Goal: Communication & Community: Answer question/provide support

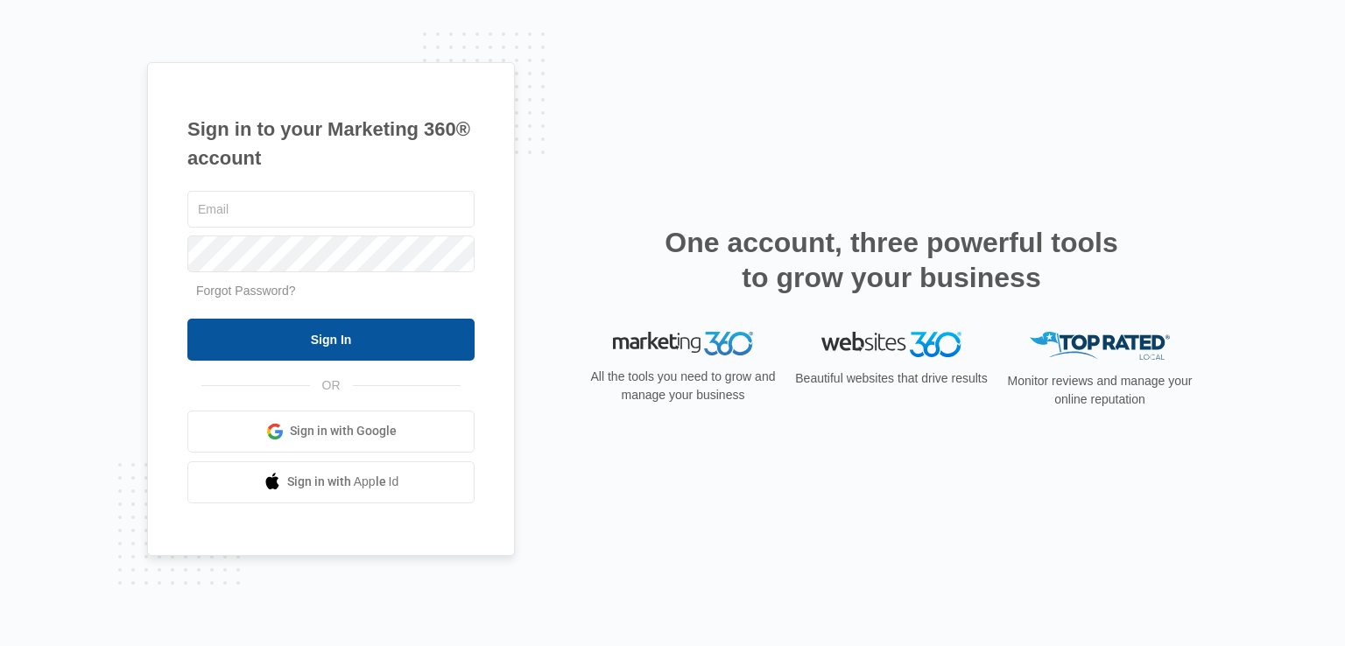
type input "[PERSON_NAME][EMAIL_ADDRESS][DOMAIN_NAME]"
click at [249, 334] on input "Sign In" at bounding box center [330, 340] width 287 height 42
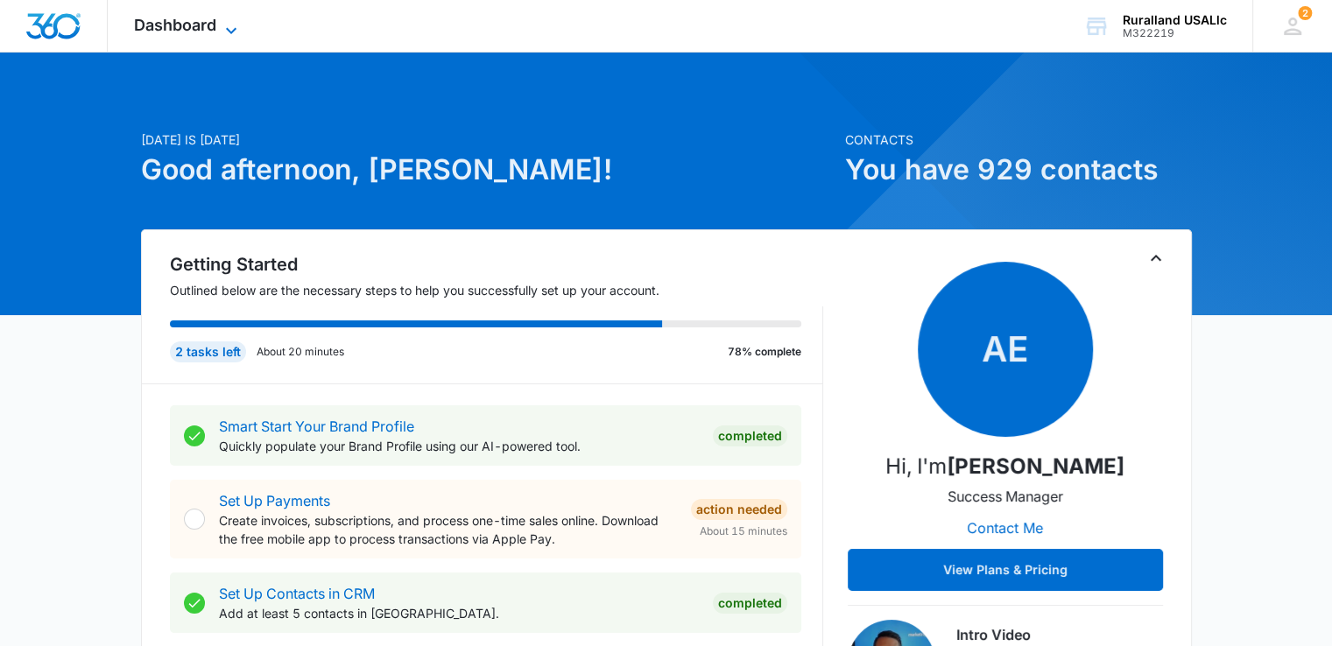
click at [230, 24] on icon at bounding box center [231, 30] width 21 height 21
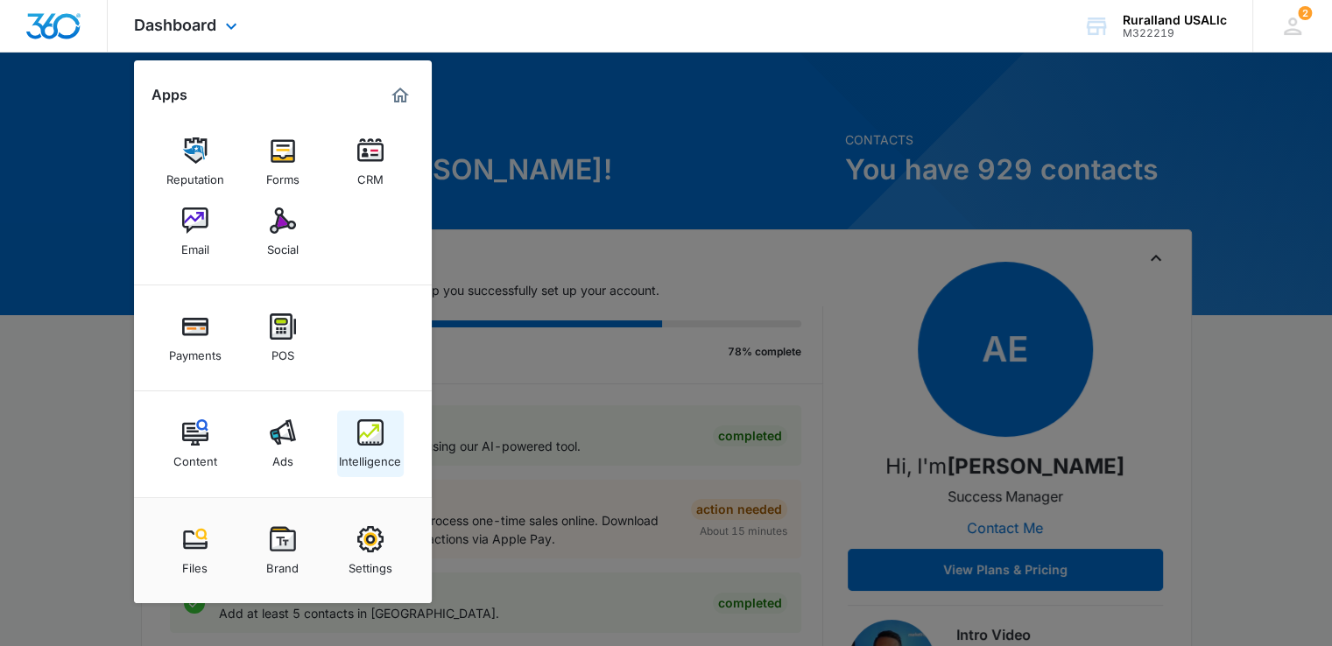
click at [370, 444] on img at bounding box center [370, 433] width 26 height 26
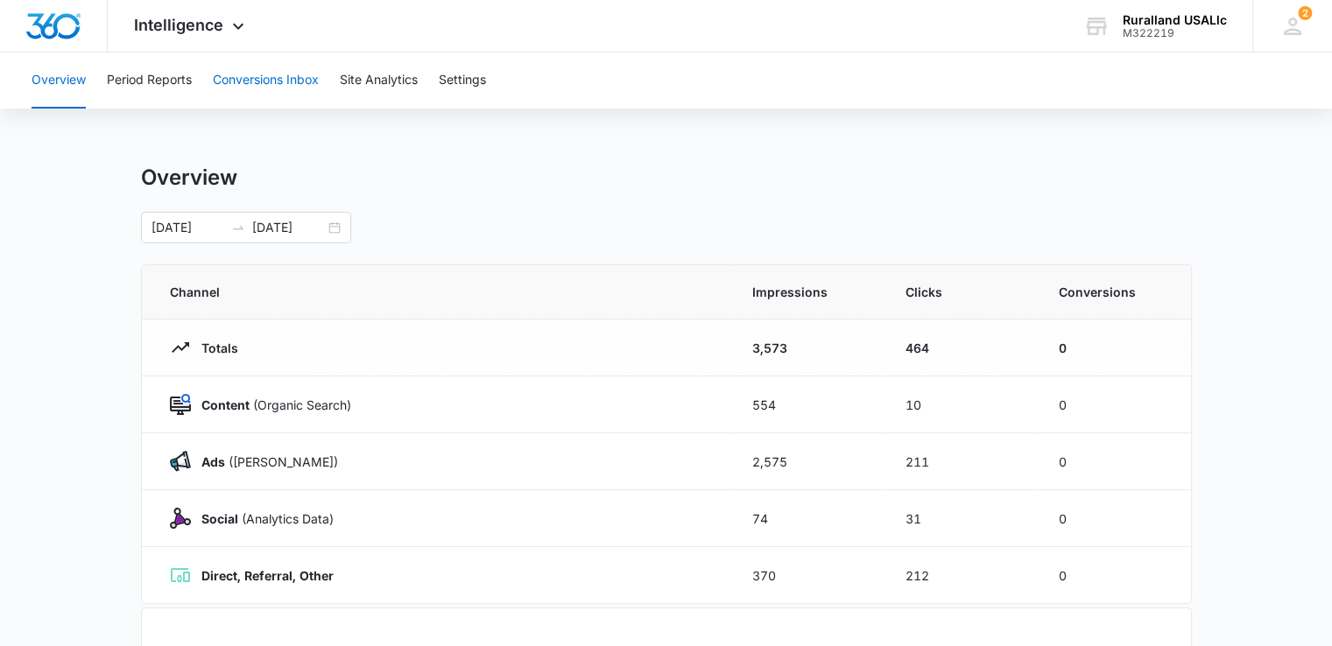
click at [284, 80] on button "Conversions Inbox" at bounding box center [266, 81] width 106 height 56
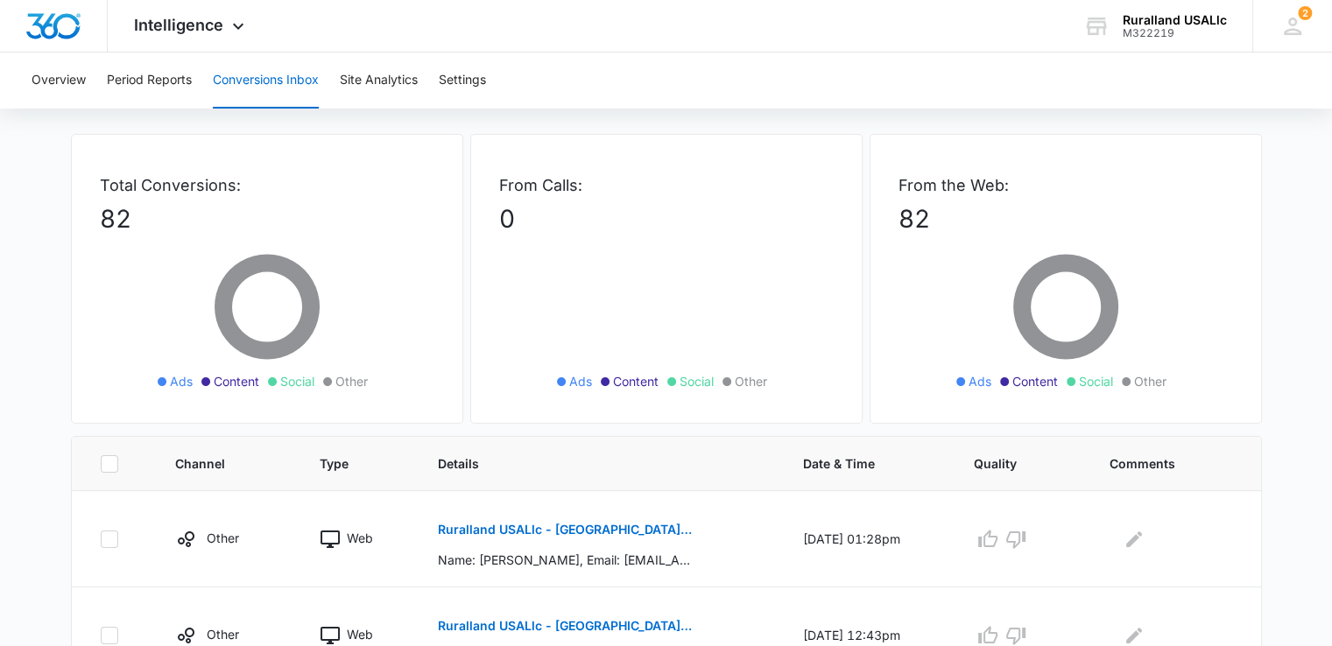
scroll to position [88, 0]
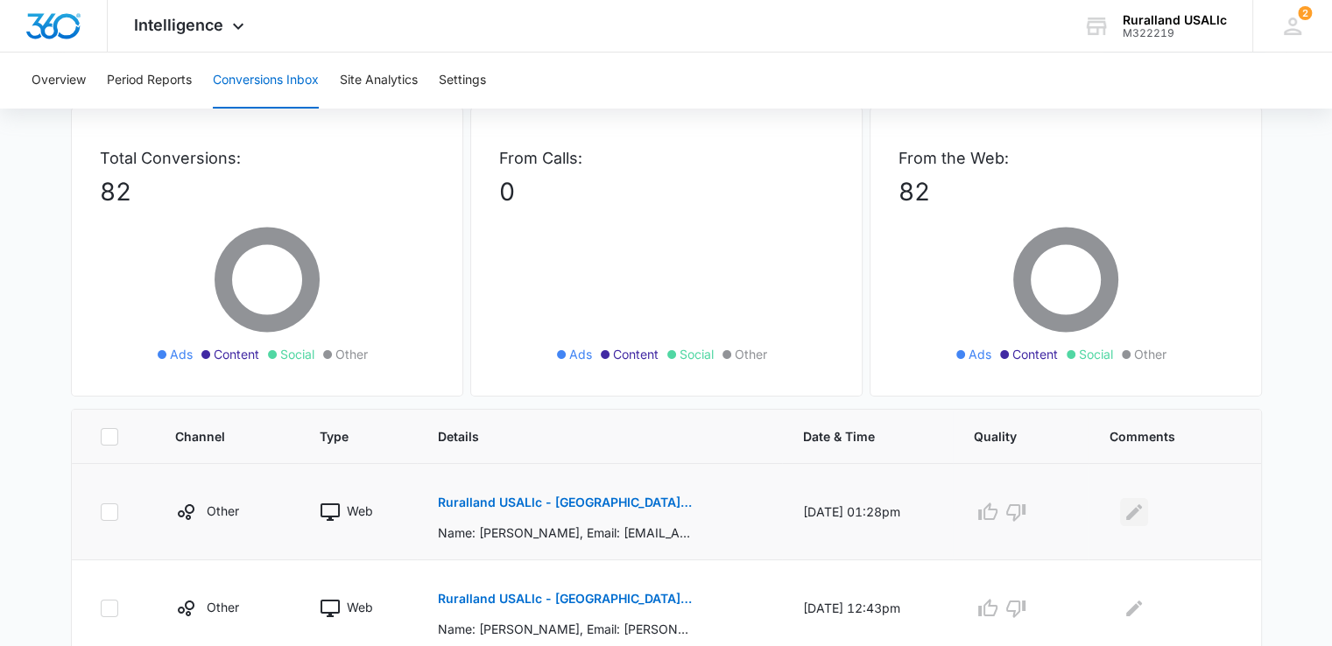
click at [1144, 507] on icon "Edit Comments" at bounding box center [1134, 512] width 21 height 21
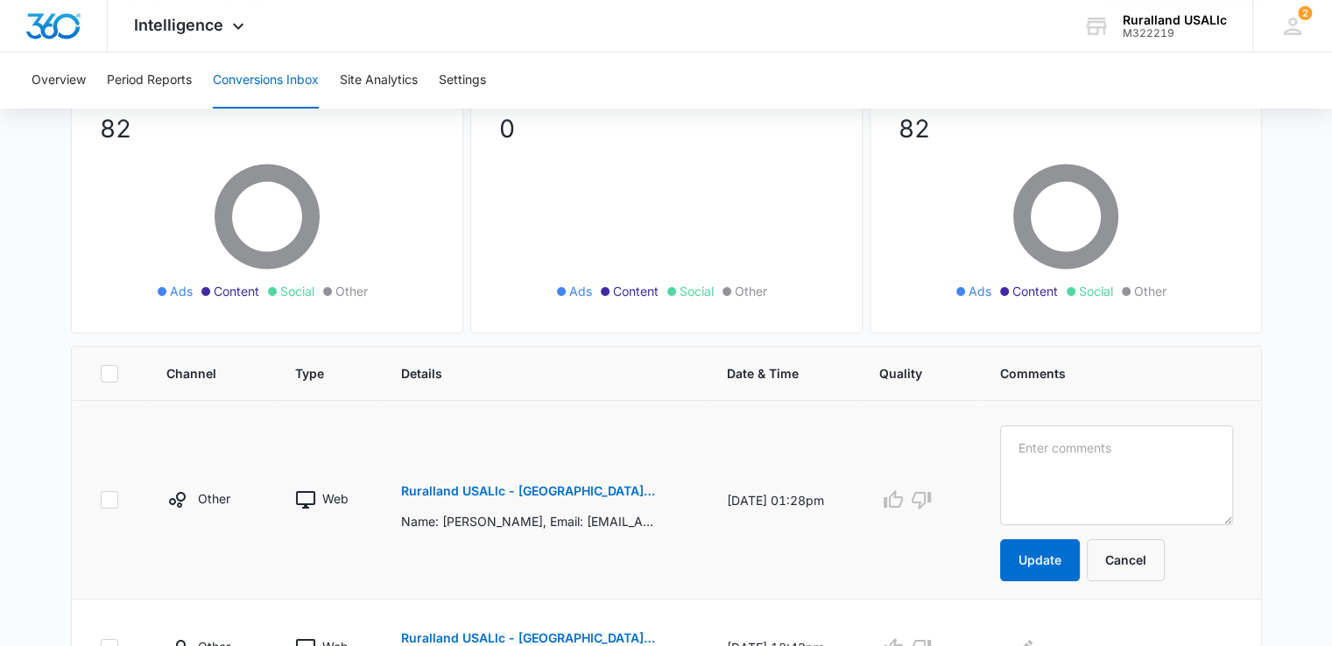
scroll to position [263, 0]
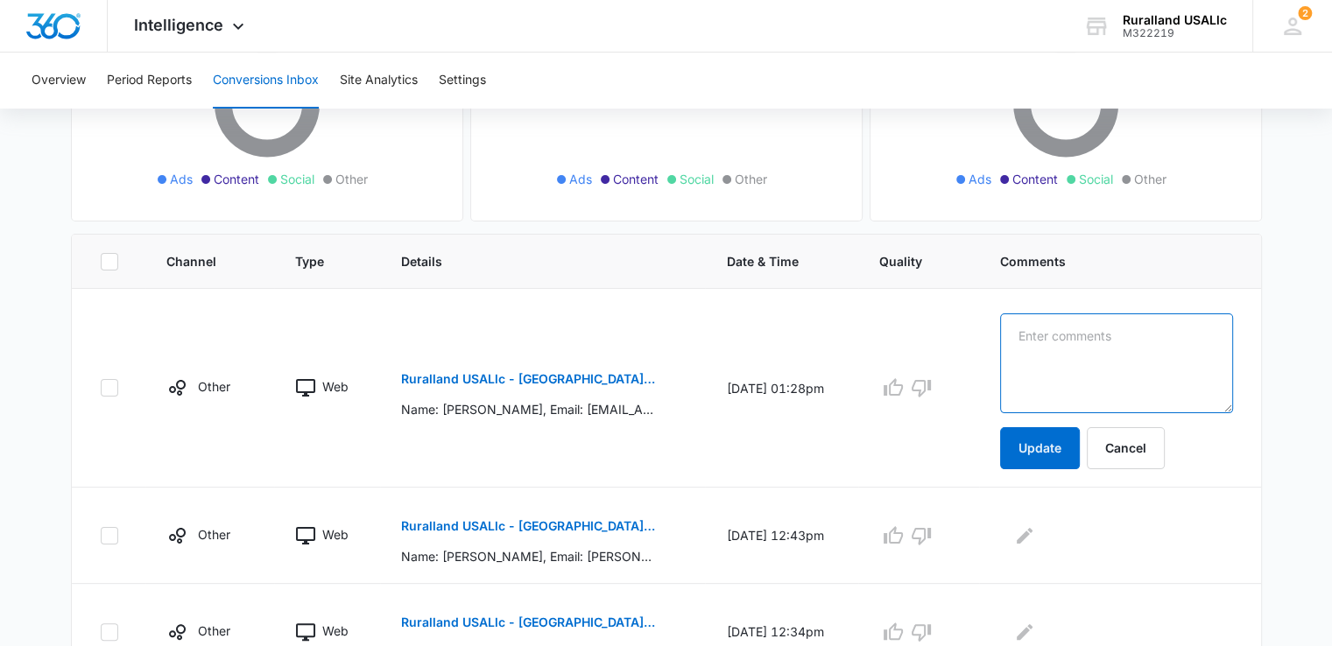
click at [1074, 342] on textarea at bounding box center [1116, 364] width 232 height 100
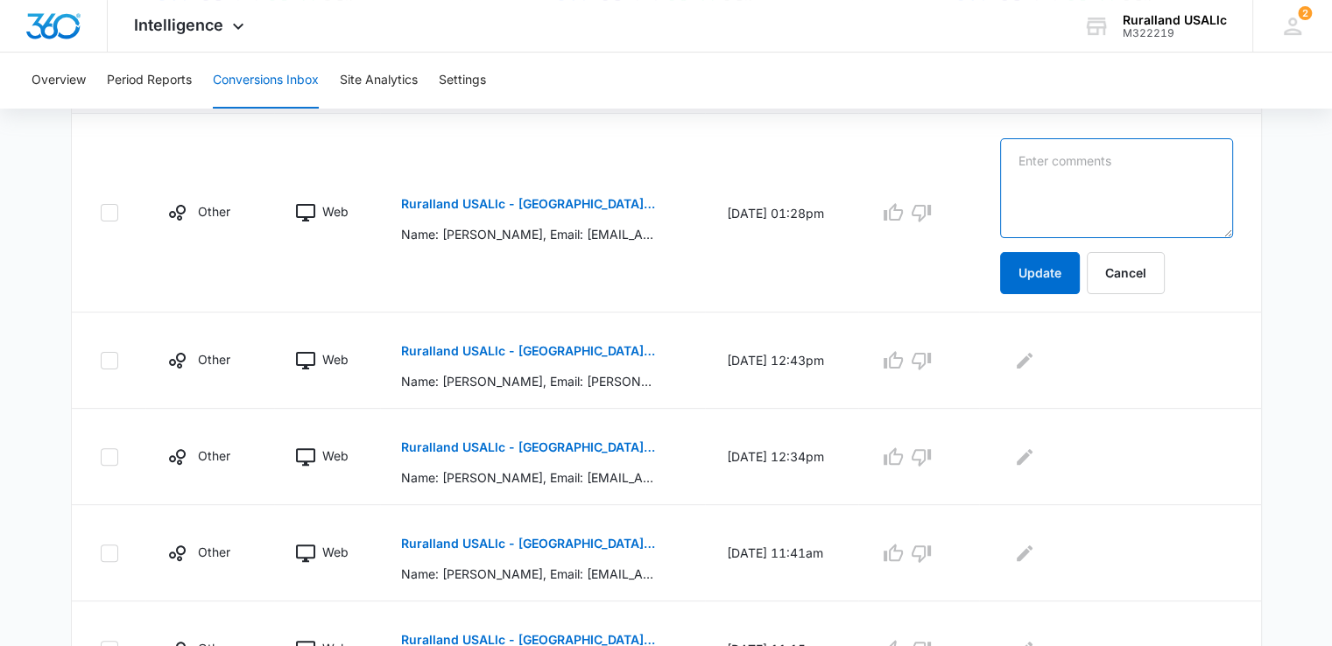
scroll to position [88, 0]
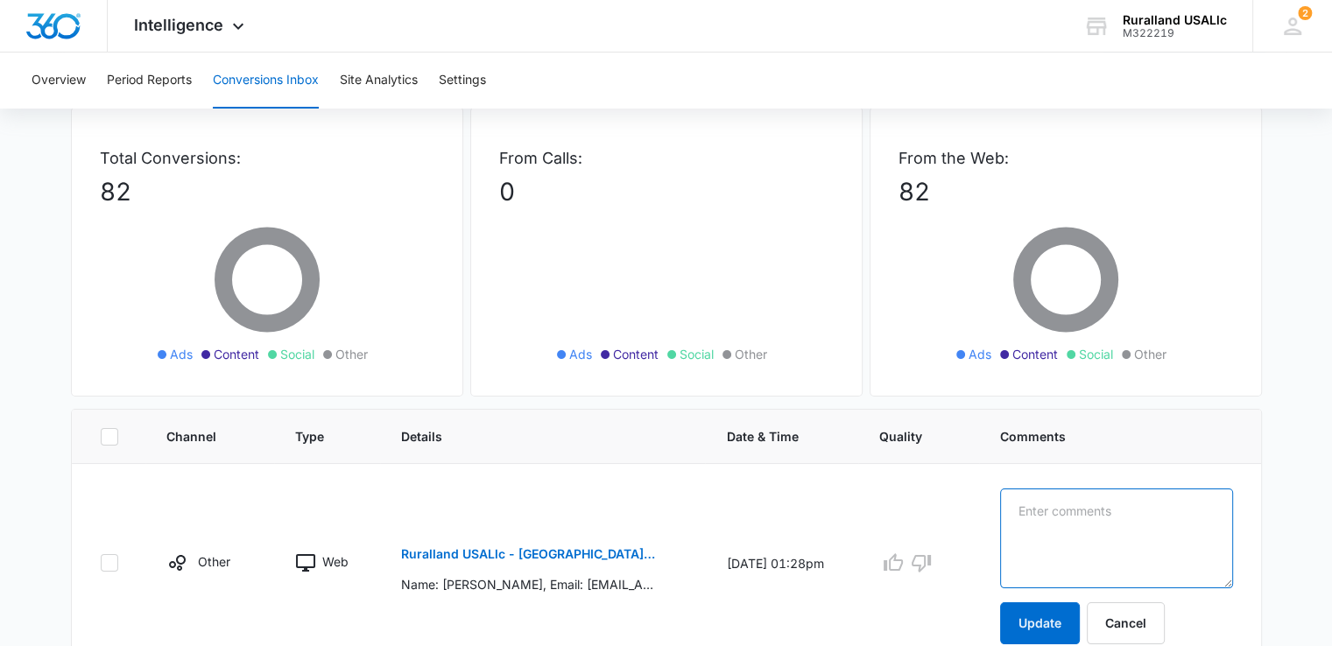
click at [1054, 507] on textarea at bounding box center [1116, 539] width 232 height 100
click at [1156, 524] on textarea "jk called 9/9/25 wanted 5 acres w animals" at bounding box center [1116, 539] width 232 height 100
click at [1044, 531] on textarea "jk called 9/9/25 wanted 5 acres w animals" at bounding box center [1116, 539] width 232 height 100
click at [1037, 529] on textarea "jk called 9/9/25 wanted 5 acres w animals" at bounding box center [1116, 539] width 232 height 100
click at [1041, 526] on textarea "jk called 9/9/25 wanted 5 acres w animals" at bounding box center [1116, 539] width 232 height 100
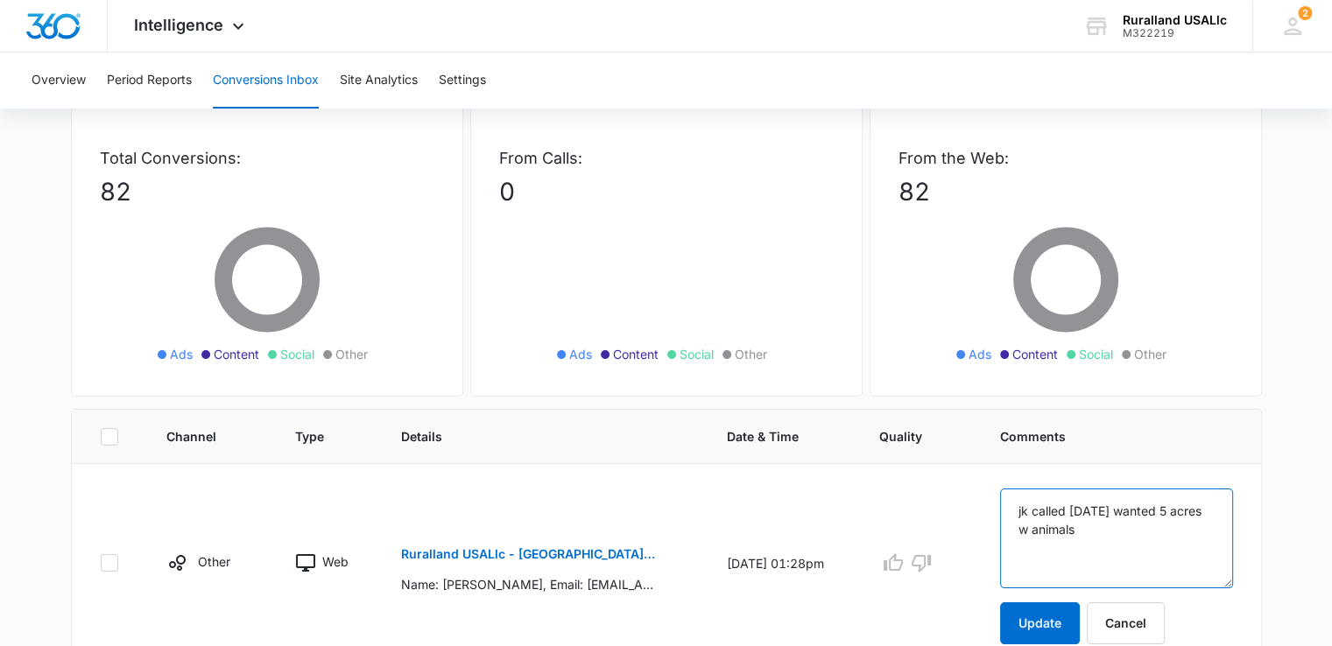
click at [1146, 527] on textarea "jk called 9/9/25 wanted 5 acres w animals" at bounding box center [1116, 539] width 232 height 100
click at [1072, 548] on textarea "jk called 9/9/25 wanted 5 acres w animals" at bounding box center [1116, 539] width 232 height 100
click at [1068, 547] on textarea "jk called 9/9/25 wanted 5 acres w animals" at bounding box center [1116, 539] width 232 height 100
click at [1155, 530] on textarea "jk called 9/9/25 wanted 5 acres w animals" at bounding box center [1116, 539] width 232 height 100
click at [1042, 527] on textarea "jk called 9/9/25 wanted 5 acres w animals" at bounding box center [1116, 539] width 232 height 100
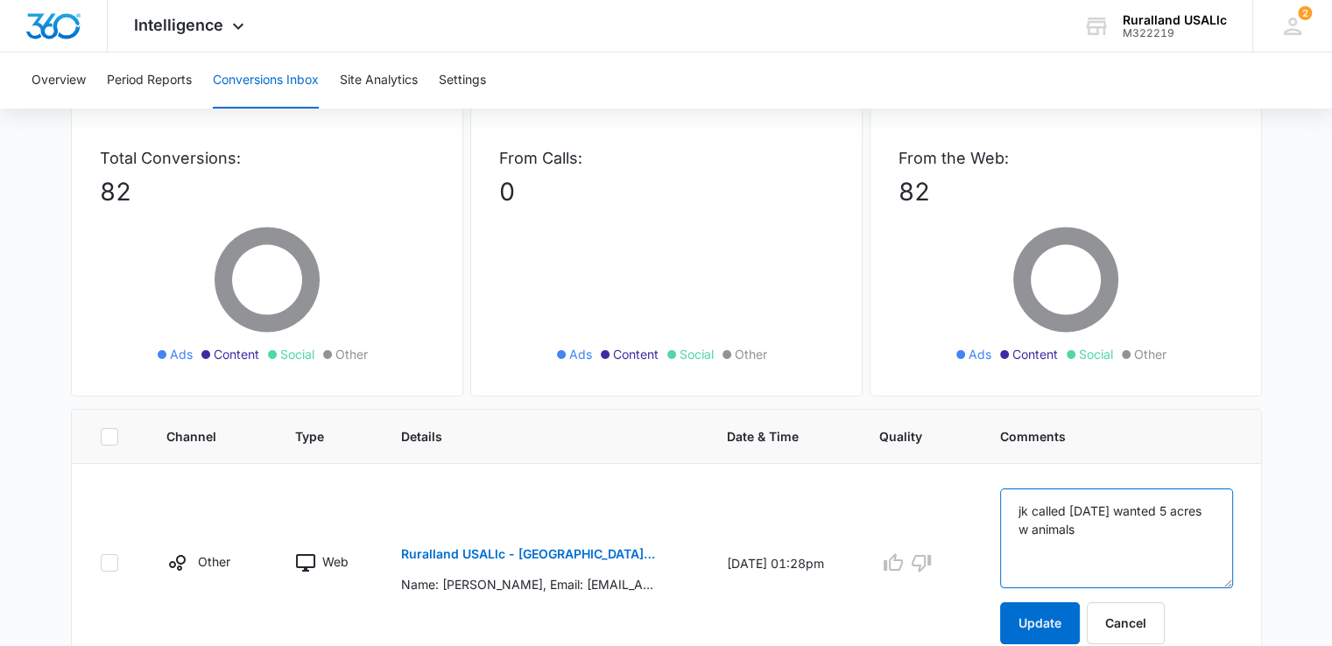
click at [1139, 530] on textarea "jk called 9/9/25 wanted 5 acres w animals" at bounding box center [1116, 539] width 232 height 100
click at [1139, 533] on textarea "jk called 9/9/25 wanted 5 acres w animals" at bounding box center [1116, 539] width 232 height 100
click at [1137, 528] on textarea "jk called 9/9/25 wanted 5 acres w animals" at bounding box center [1116, 539] width 232 height 100
click at [1162, 528] on textarea "jk called 9/9/25 wanted 5 acres w animals" at bounding box center [1116, 539] width 232 height 100
click at [1135, 527] on textarea "jk called 9/9/25 wanted 5 acres w animals" at bounding box center [1116, 539] width 232 height 100
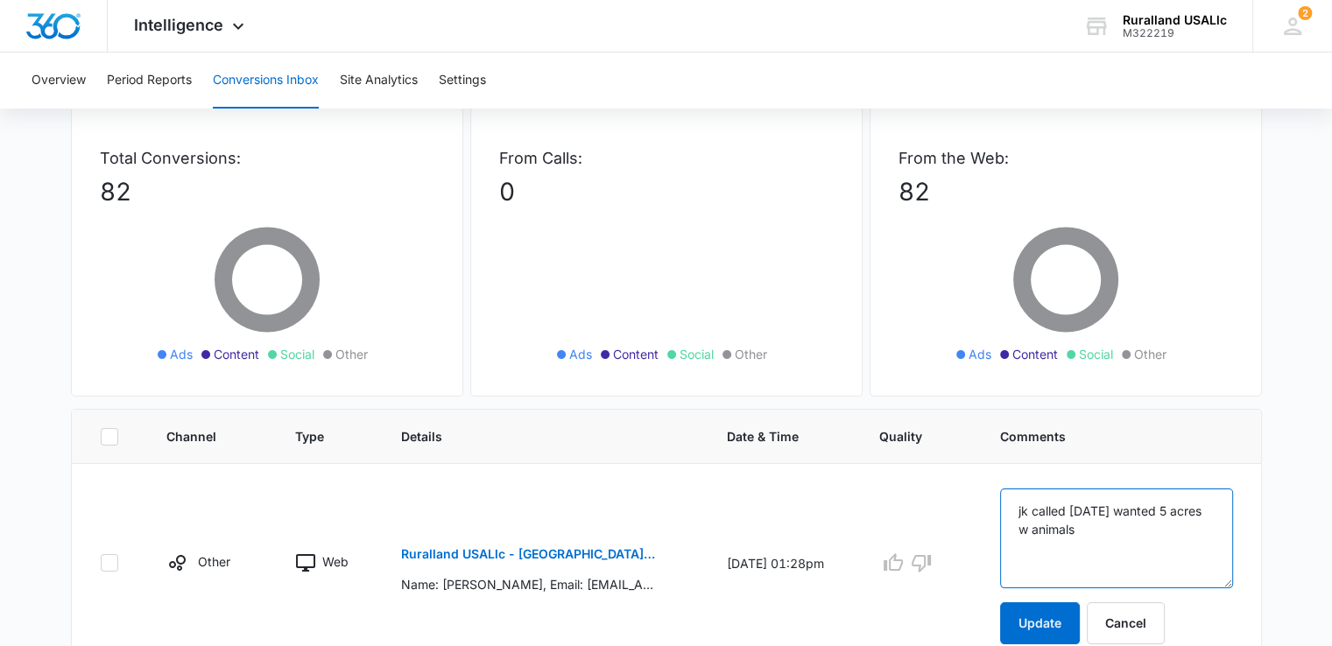
click at [1142, 528] on textarea "jk called 9/9/25 wanted 5 acres w animals" at bounding box center [1116, 539] width 232 height 100
click at [1160, 530] on textarea "jk called 9/9/25 wanted 5 acres w animals" at bounding box center [1116, 539] width 232 height 100
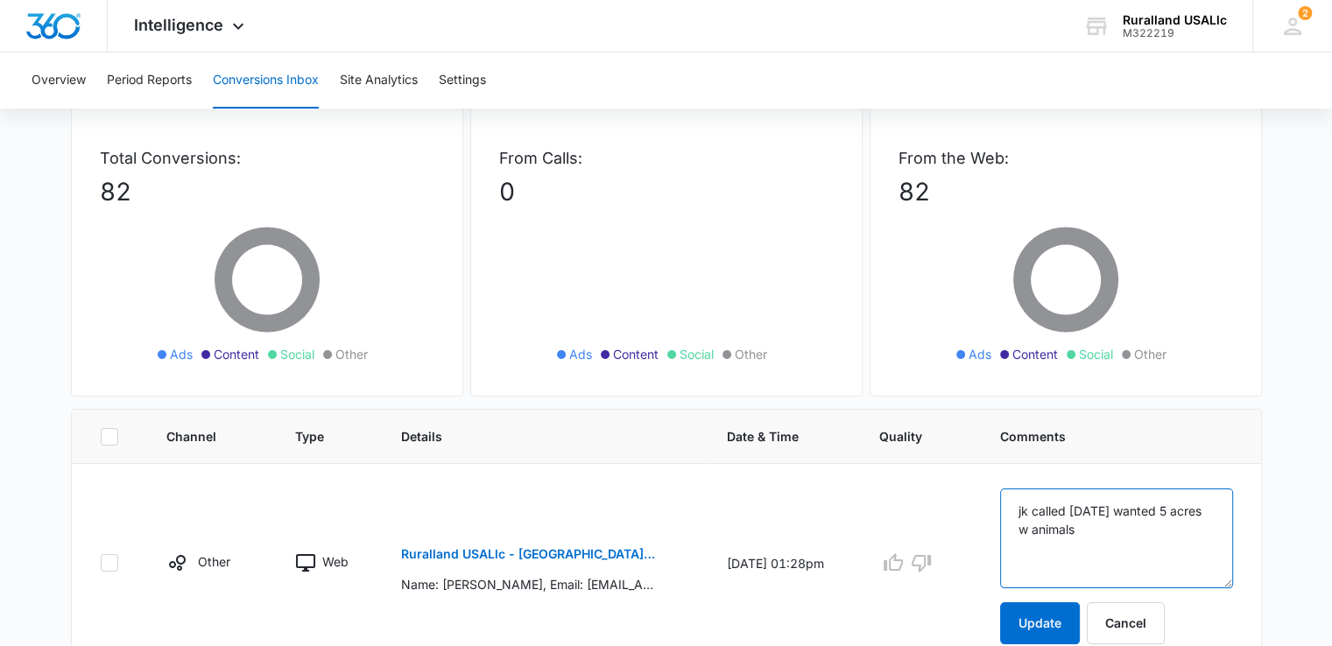
click at [1077, 548] on textarea "jk called 9/9/25 wanted 5 acres w animals" at bounding box center [1116, 539] width 232 height 100
click at [1034, 526] on textarea "jk called 9/9/25 wanted 5 acres w animals" at bounding box center [1116, 539] width 232 height 100
click at [1033, 496] on textarea "jk called 9/9/25 wanted 5 acres w animals" at bounding box center [1116, 539] width 232 height 100
click at [1148, 526] on textarea "jk called 9/9/25 wanted 5 acres w animals" at bounding box center [1116, 539] width 232 height 100
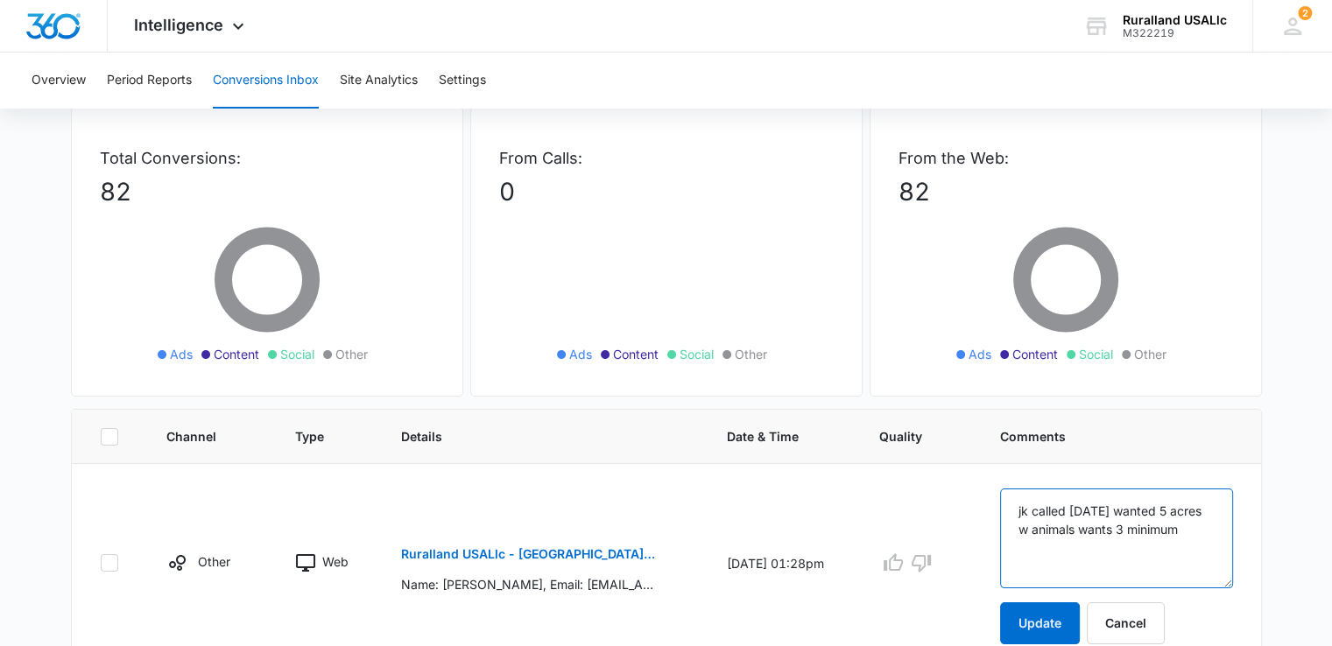
click at [1170, 528] on textarea "jk called 9/9/25 wanted 5 acres w animals wants 3 minimum" at bounding box center [1116, 539] width 232 height 100
click at [1108, 550] on textarea "jk called 9/9/25 wanted 5 acres w animals wants- 3 minimum" at bounding box center [1116, 539] width 232 height 100
type textarea "jk called 9/9/25 wanted 5 acres w animals wants- 3 minimum"
click at [1056, 624] on button "Update" at bounding box center [1040, 624] width 80 height 42
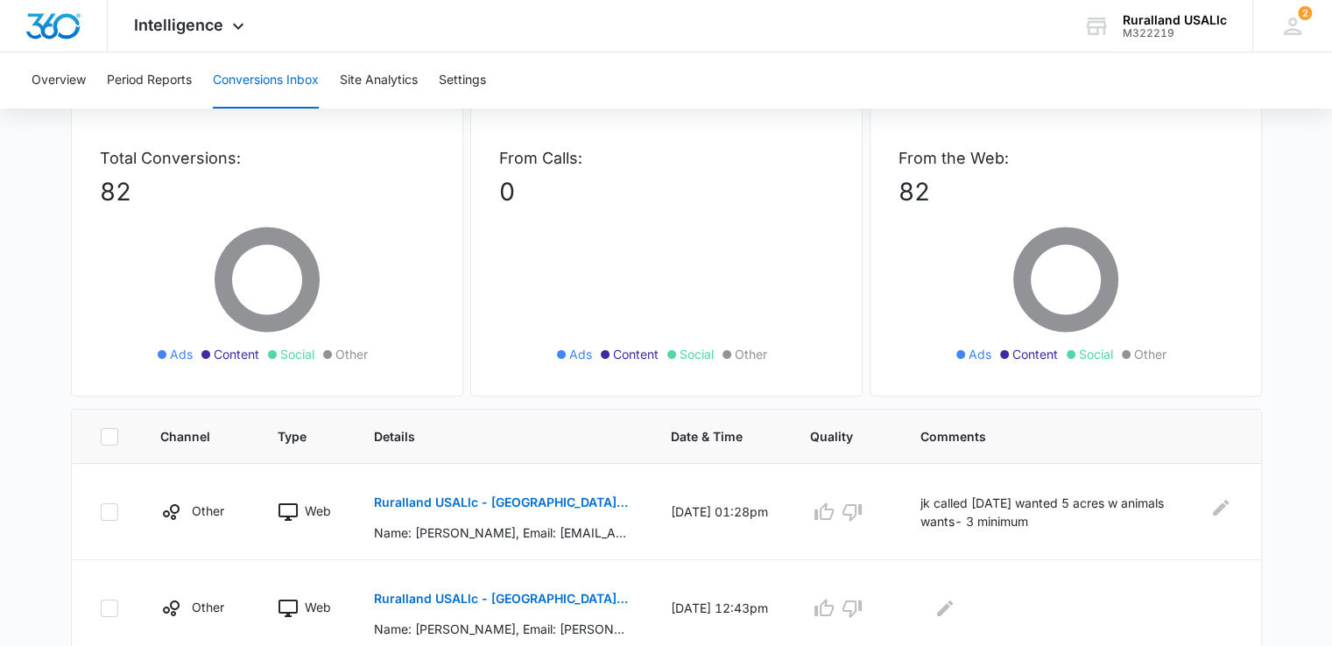
click at [1066, 617] on div at bounding box center [1076, 609] width 313 height 28
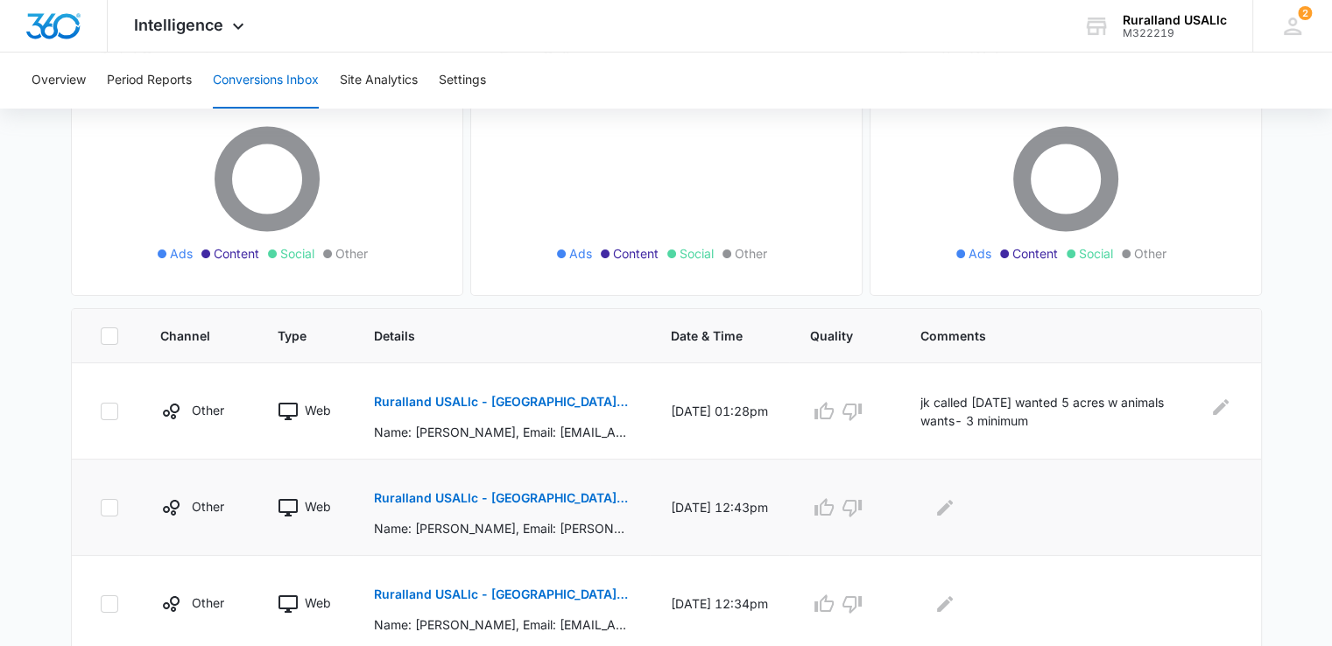
scroll to position [263, 0]
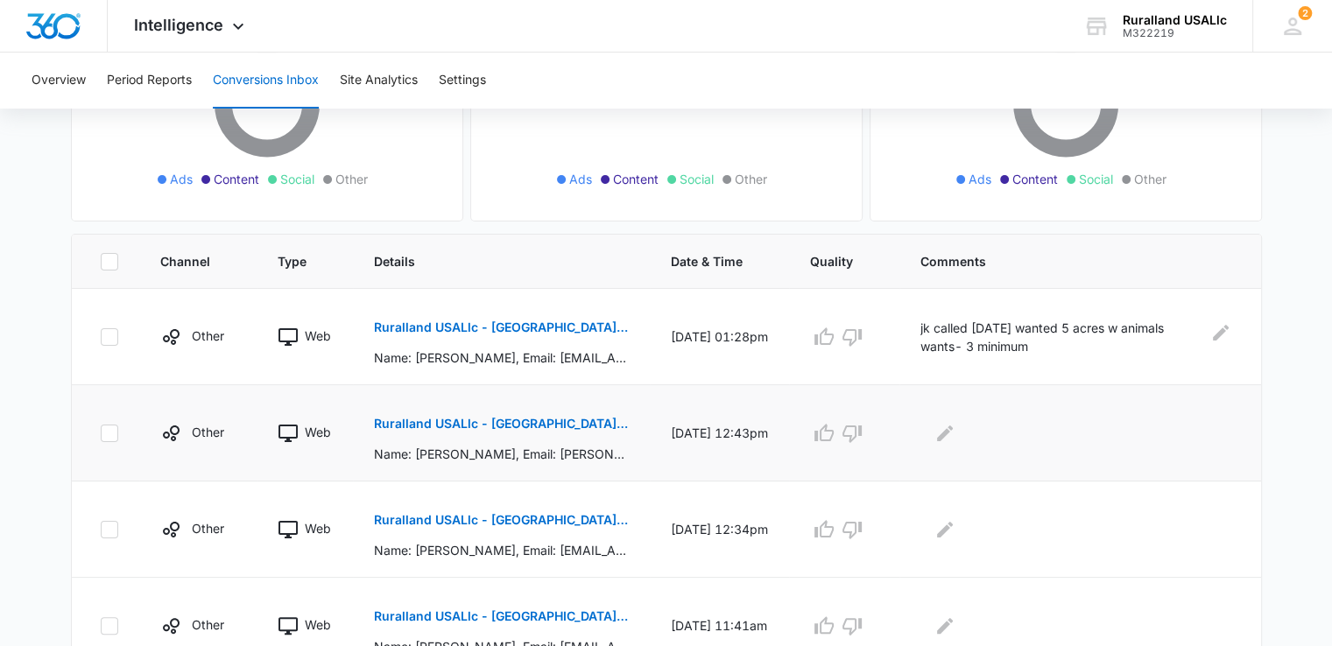
click at [557, 415] on button "Ruralland USALlc - New Arkansas FB Lead - M360 Notificaion" at bounding box center [501, 424] width 255 height 42
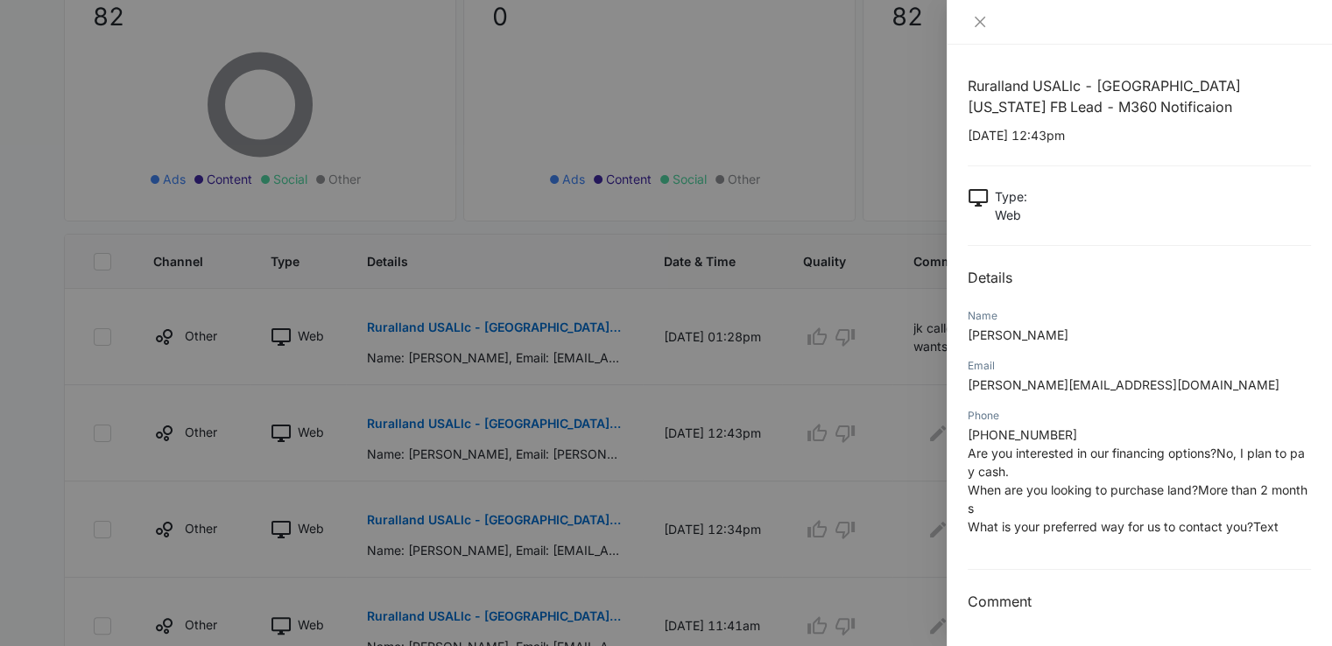
click at [757, 398] on div at bounding box center [666, 323] width 1332 height 646
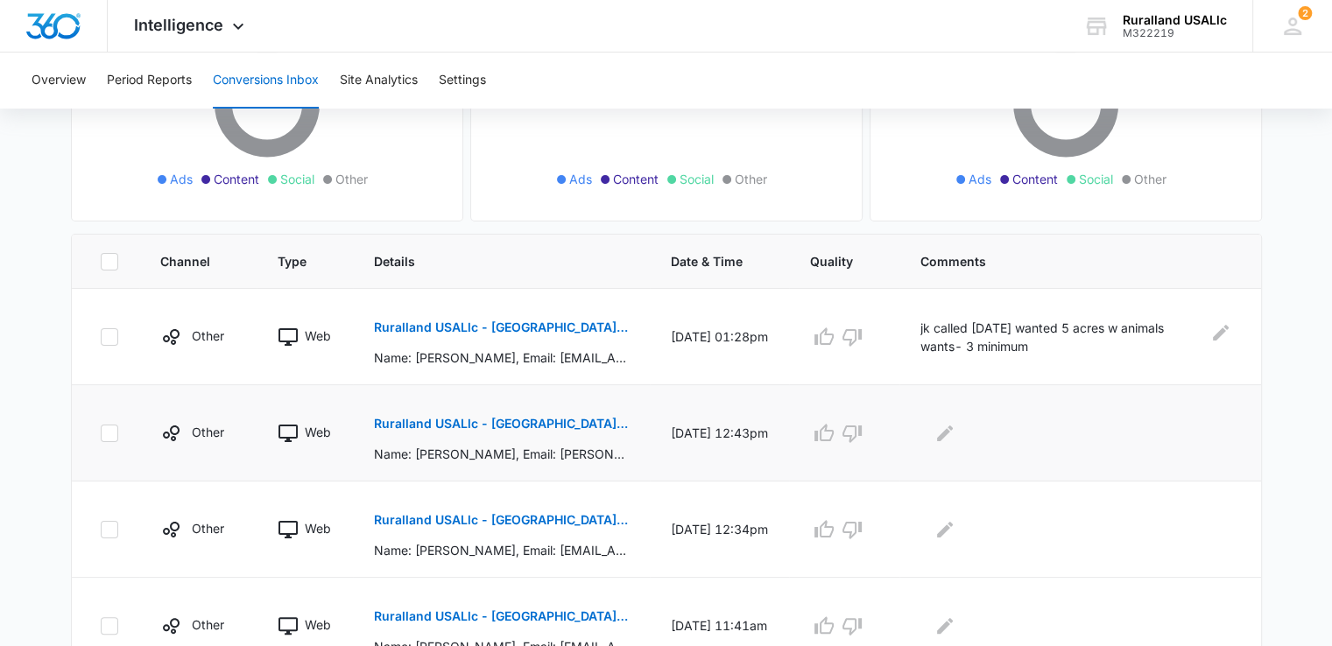
click at [567, 419] on p "Ruralland USALlc - New Arkansas FB Lead - M360 Notificaion" at bounding box center [501, 424] width 255 height 12
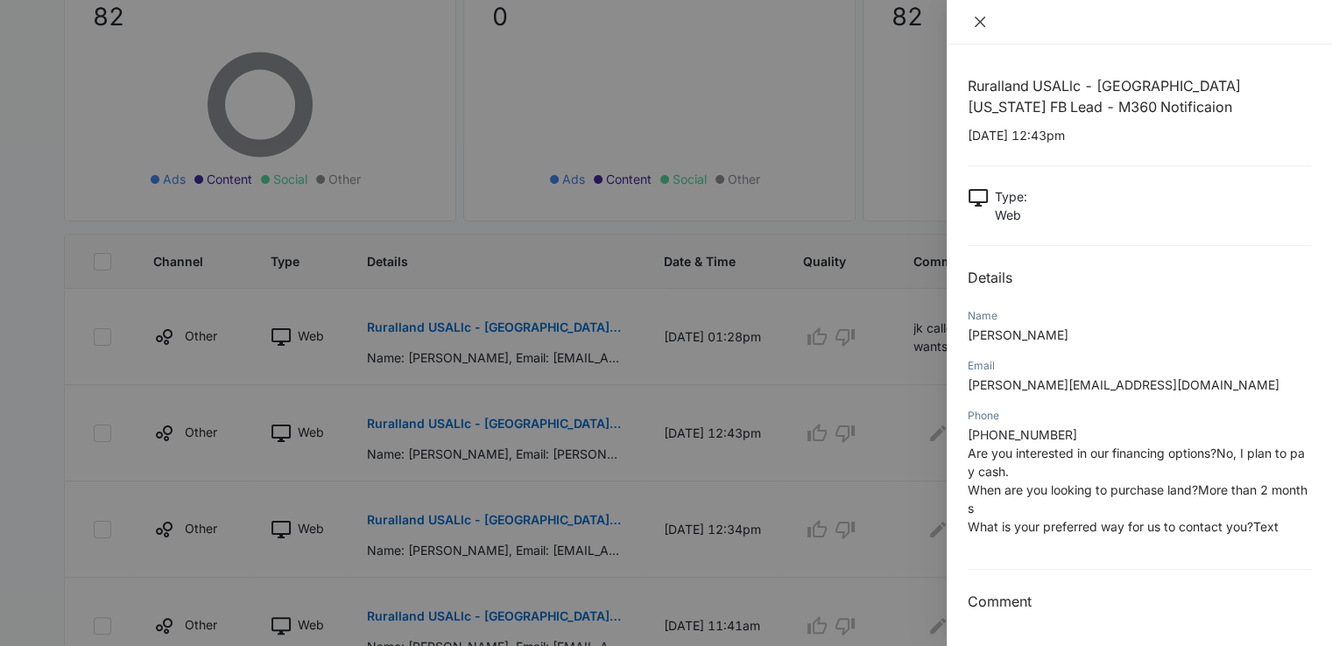
click at [980, 18] on icon "close" at bounding box center [980, 22] width 14 height 14
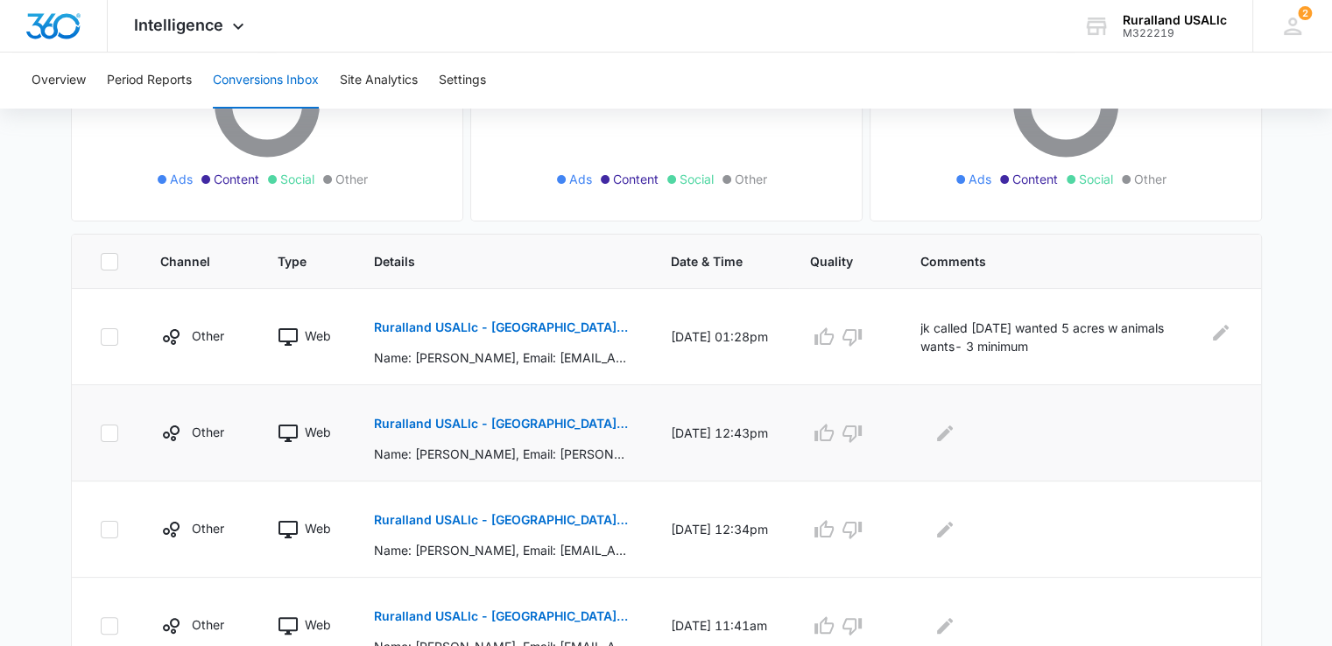
click at [946, 428] on div at bounding box center [1076, 434] width 313 height 28
click at [953, 434] on icon "Edit Comments" at bounding box center [945, 433] width 16 height 16
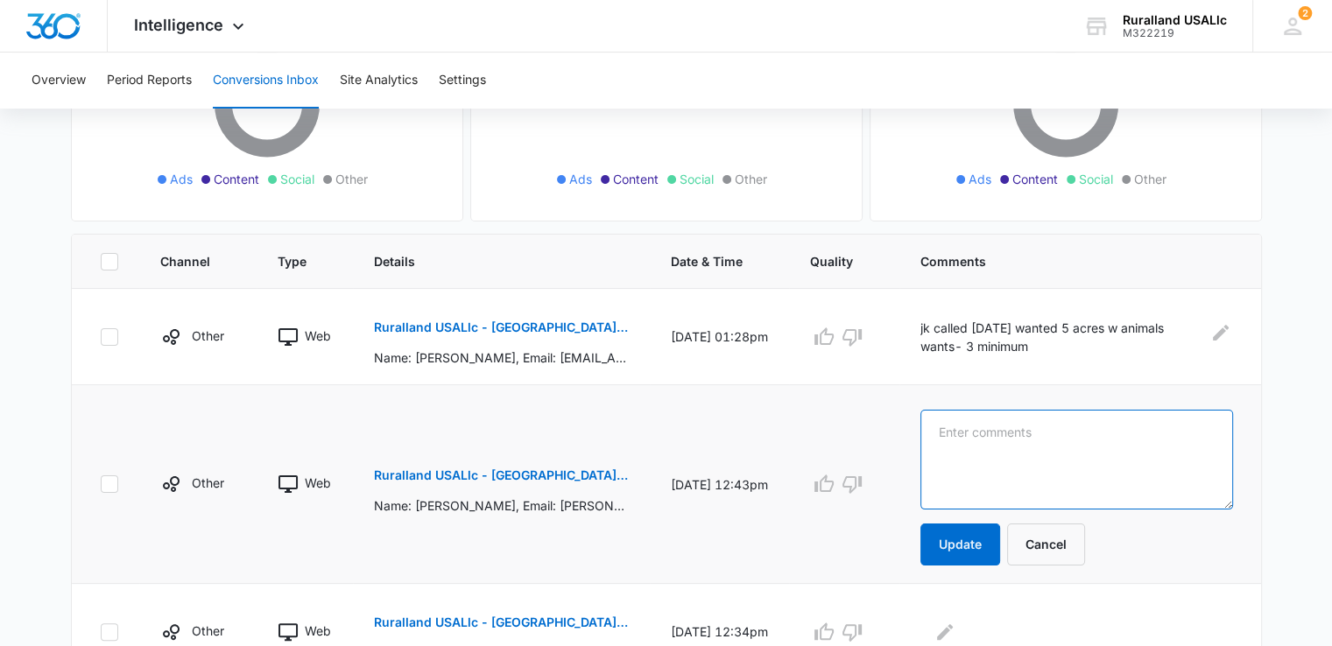
click at [963, 434] on textarea at bounding box center [1076, 460] width 313 height 100
type textarea "jk texted 9/9/25"
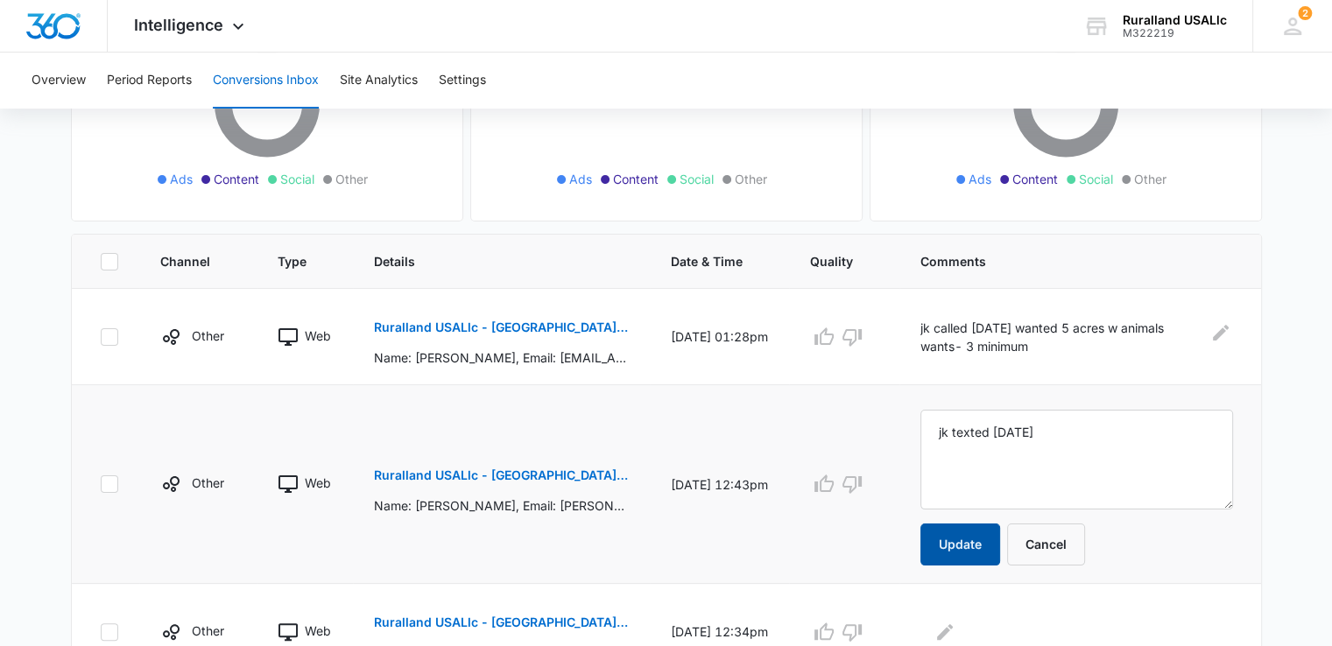
click at [986, 546] on button "Update" at bounding box center [960, 545] width 80 height 42
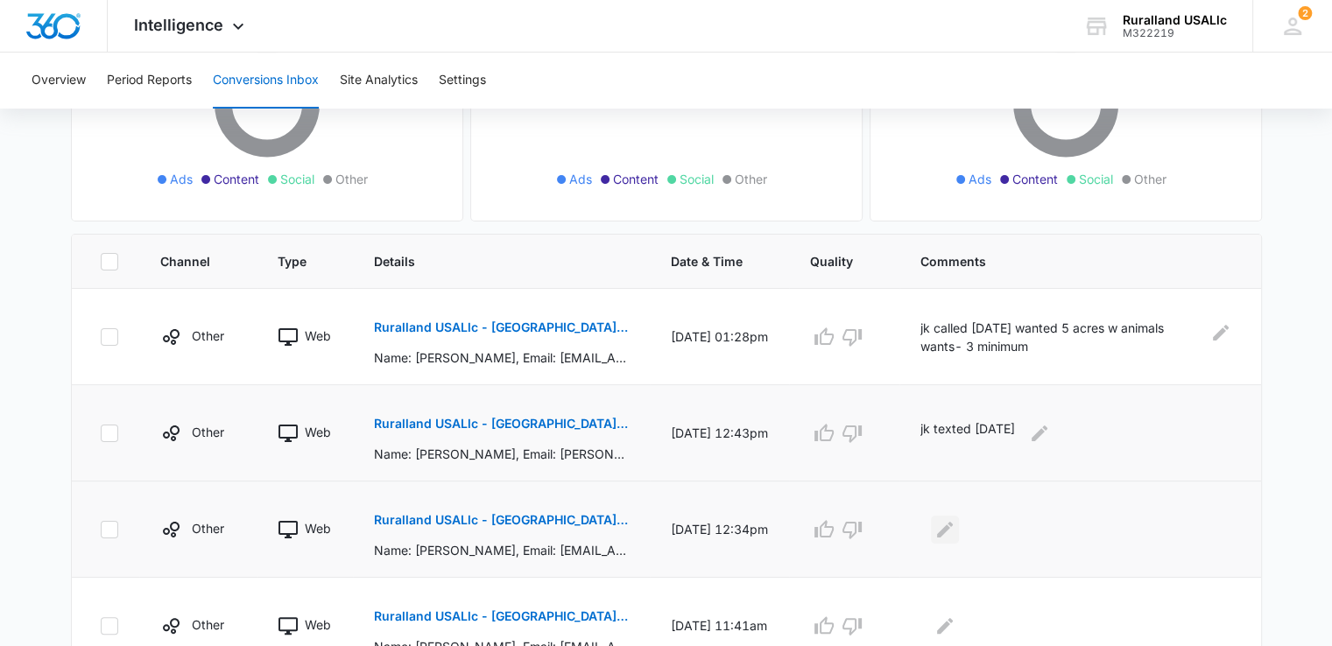
click at [956, 536] on icon "Edit Comments" at bounding box center [944, 529] width 21 height 21
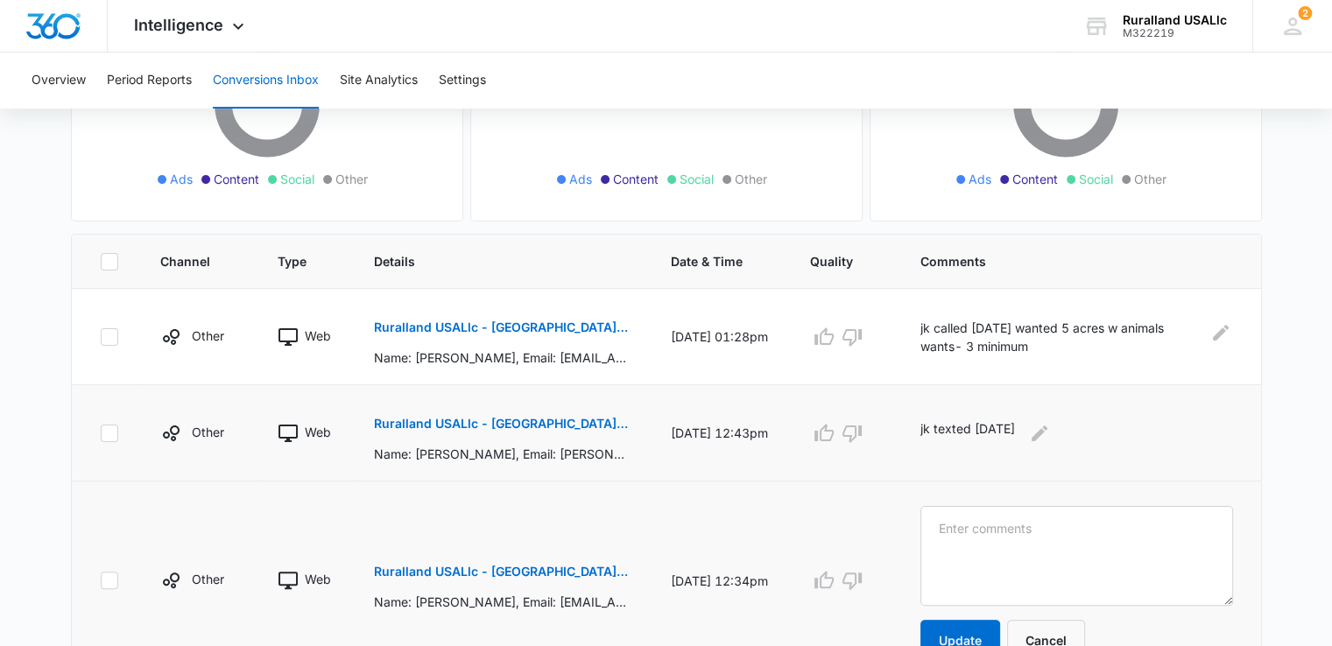
click at [536, 562] on button "Ruralland USALlc - New Arkansas FB Lead - M360 Notificaion" at bounding box center [501, 572] width 255 height 42
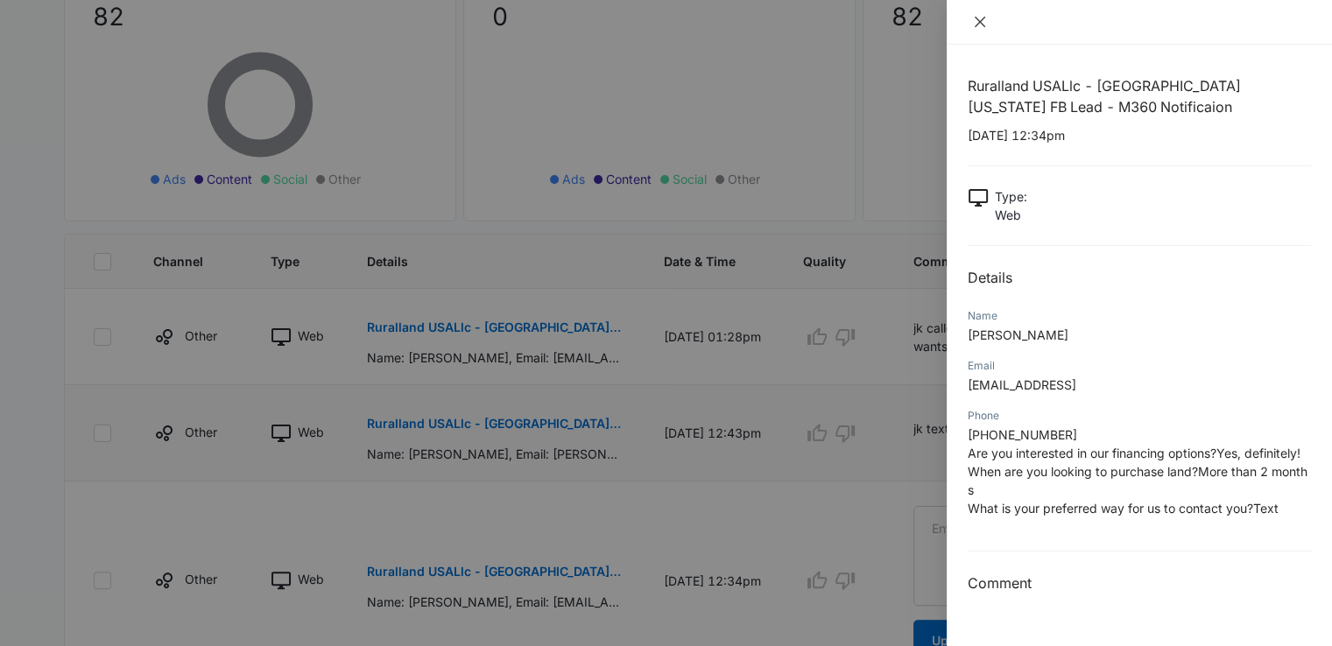
click at [983, 18] on icon "close" at bounding box center [980, 22] width 11 height 11
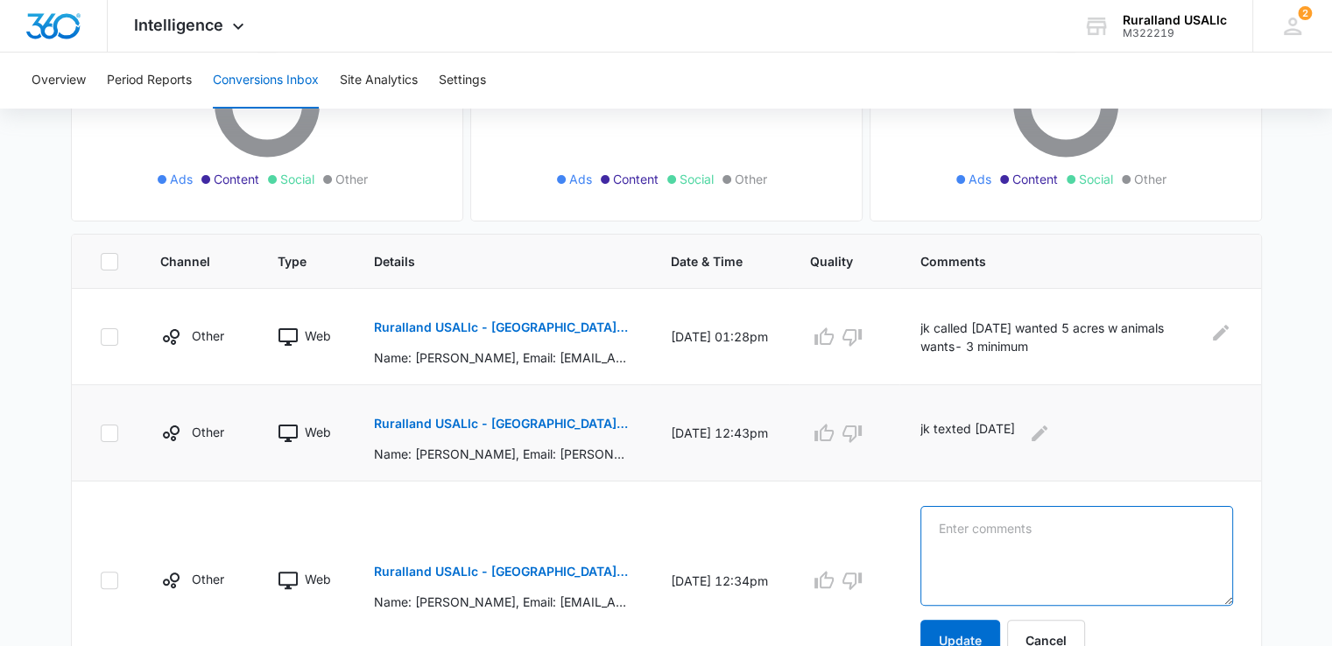
click at [971, 547] on textarea at bounding box center [1076, 556] width 313 height 100
drag, startPoint x: 939, startPoint y: 430, endPoint x: 1027, endPoint y: 425, distance: 88.6
click at [1015, 425] on p "jk texted 9/9/25" at bounding box center [967, 434] width 95 height 28
copy p "jk texted 9/9/25"
click at [998, 524] on textarea at bounding box center [1076, 556] width 313 height 100
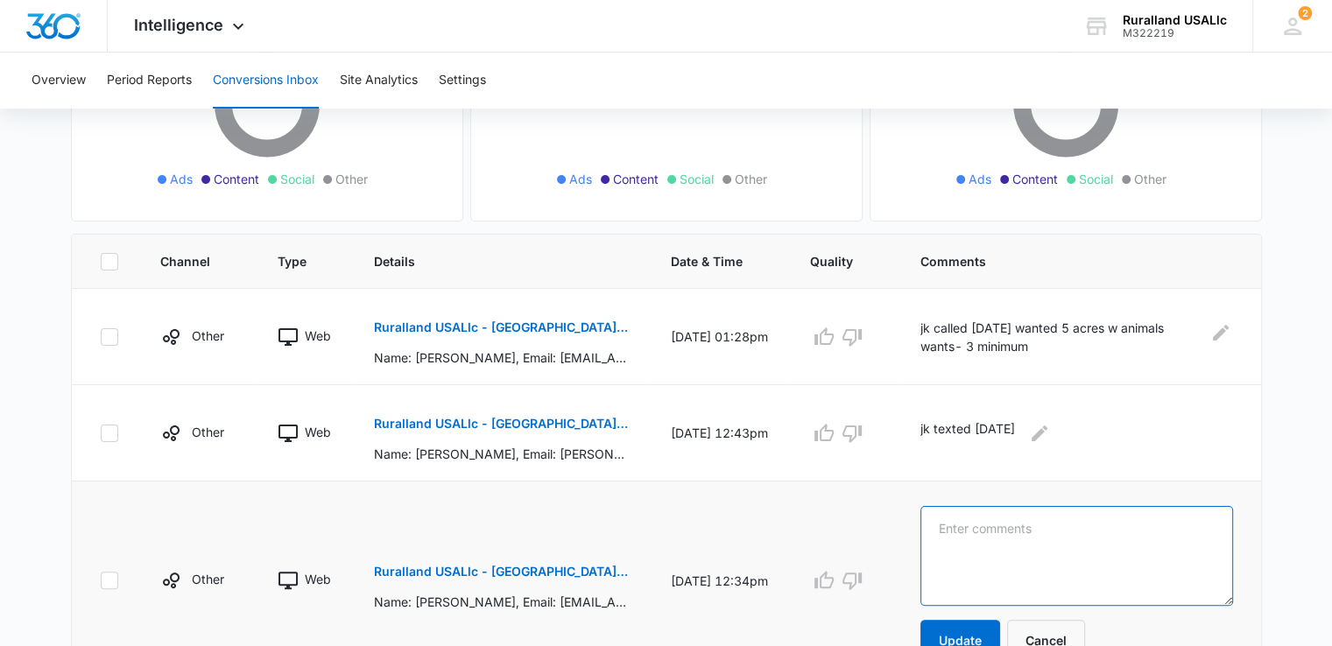
paste textarea "jk texted 9/9/25"
type textarea "jk texted 9/9/25"
click at [976, 628] on button "Update" at bounding box center [960, 641] width 80 height 42
click at [970, 632] on button "Update" at bounding box center [960, 641] width 80 height 42
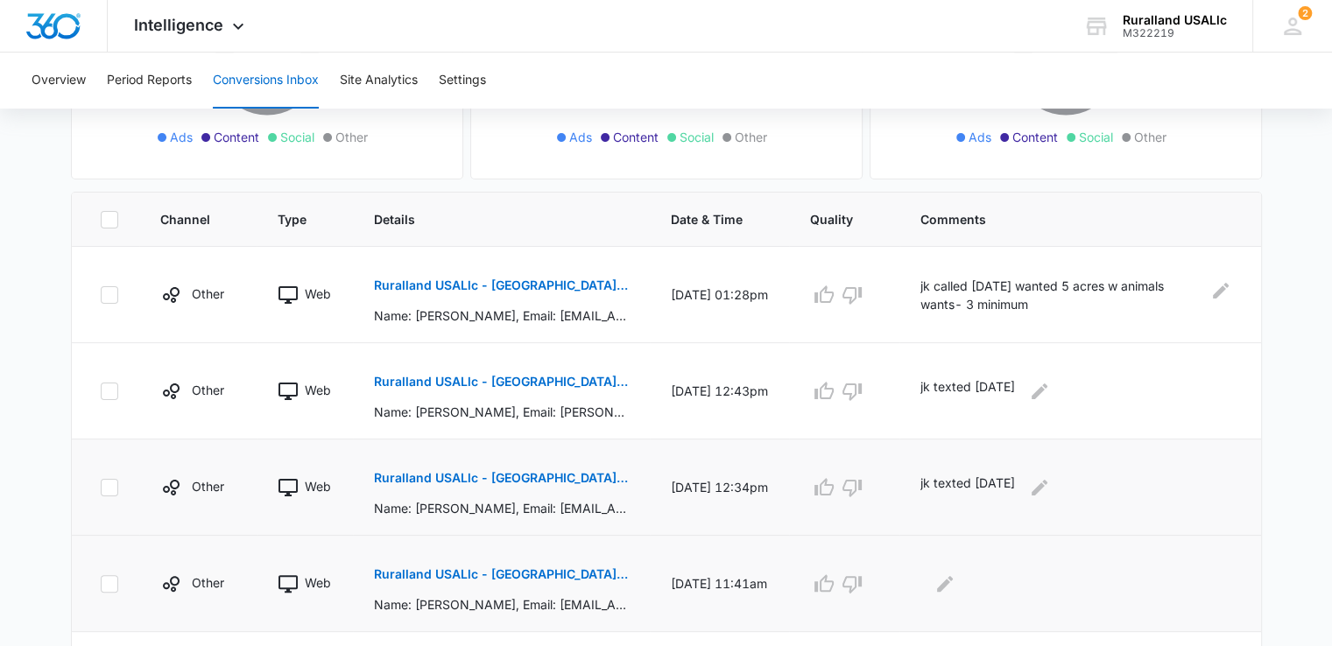
scroll to position [438, 0]
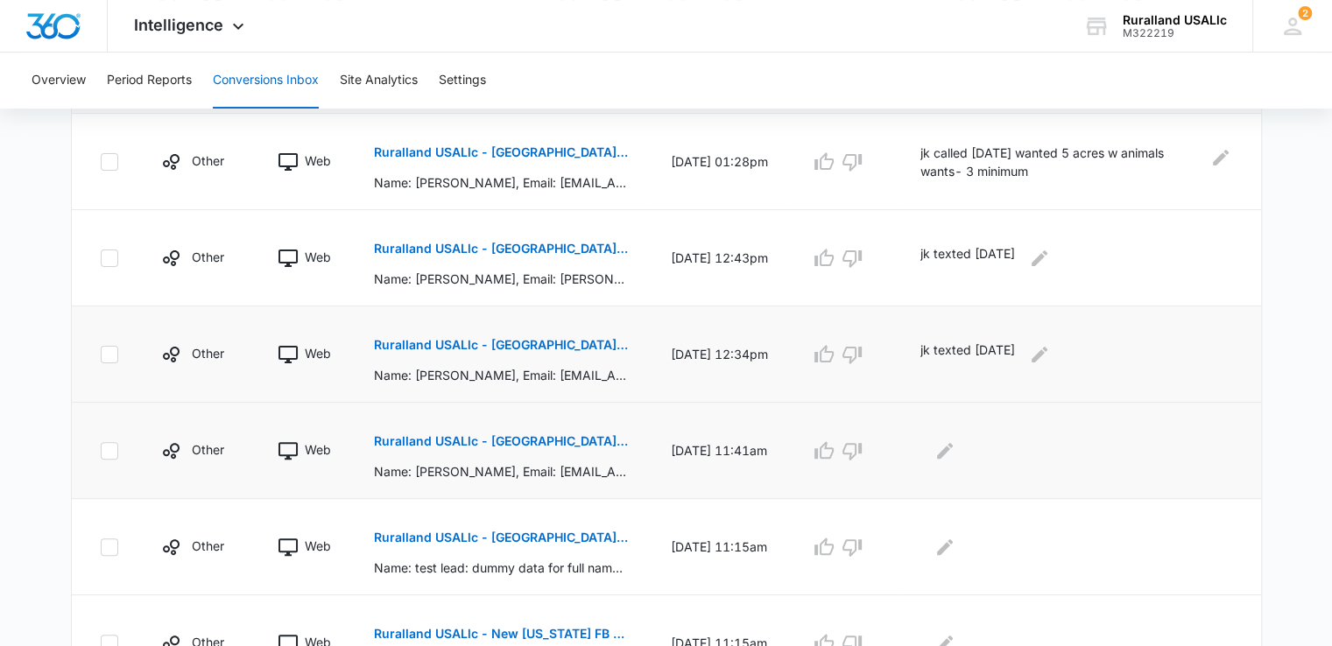
click at [494, 439] on p "Ruralland USALlc - New Arkansas FB Lead - M360 Notificaion" at bounding box center [501, 441] width 255 height 12
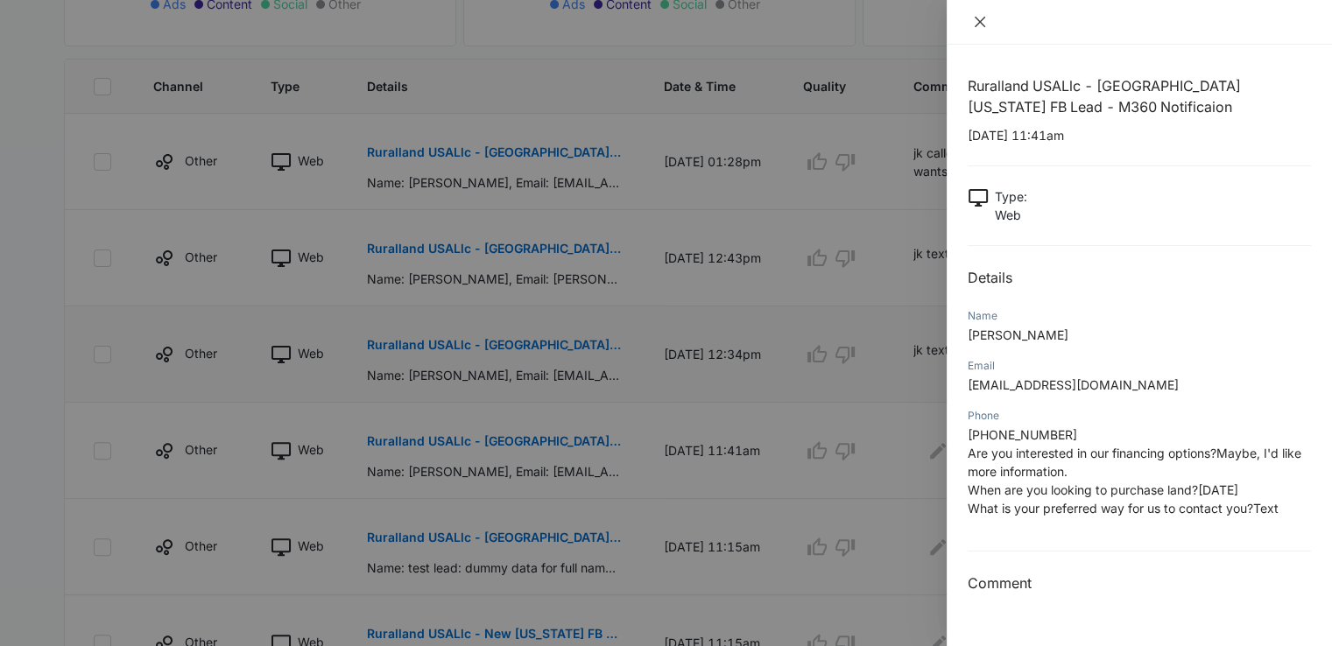
click at [984, 15] on icon "close" at bounding box center [980, 22] width 14 height 14
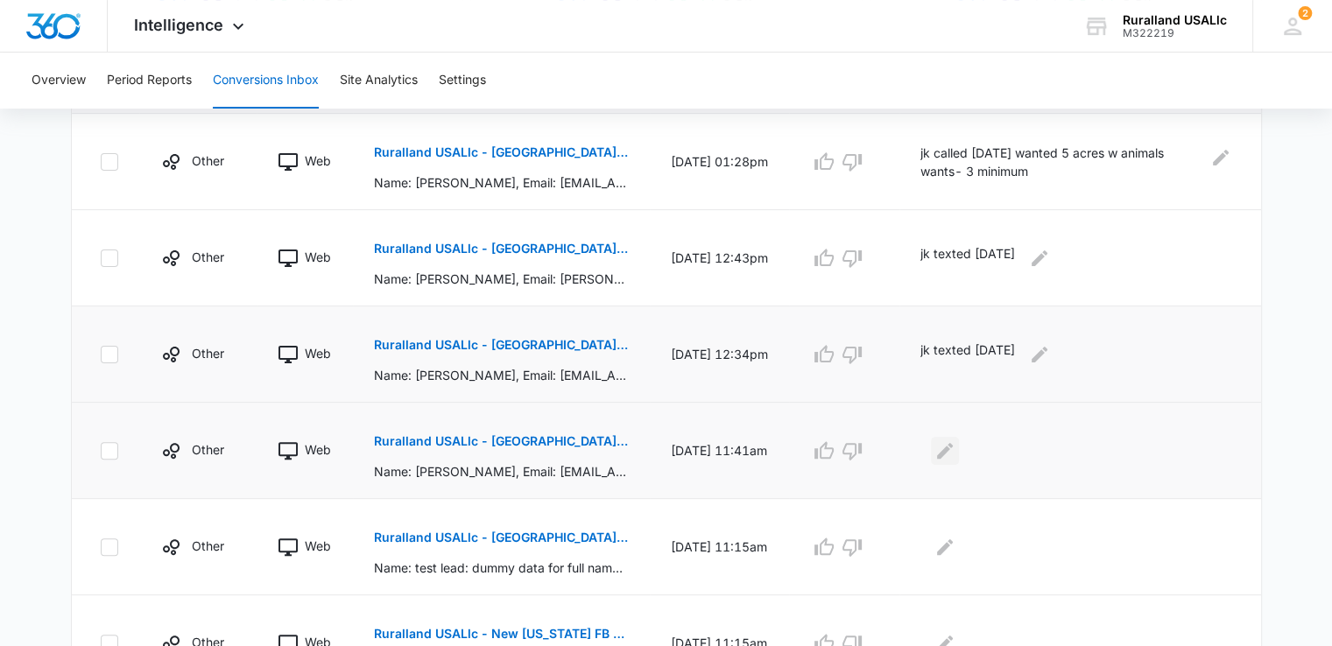
click at [956, 445] on icon "Edit Comments" at bounding box center [944, 451] width 21 height 21
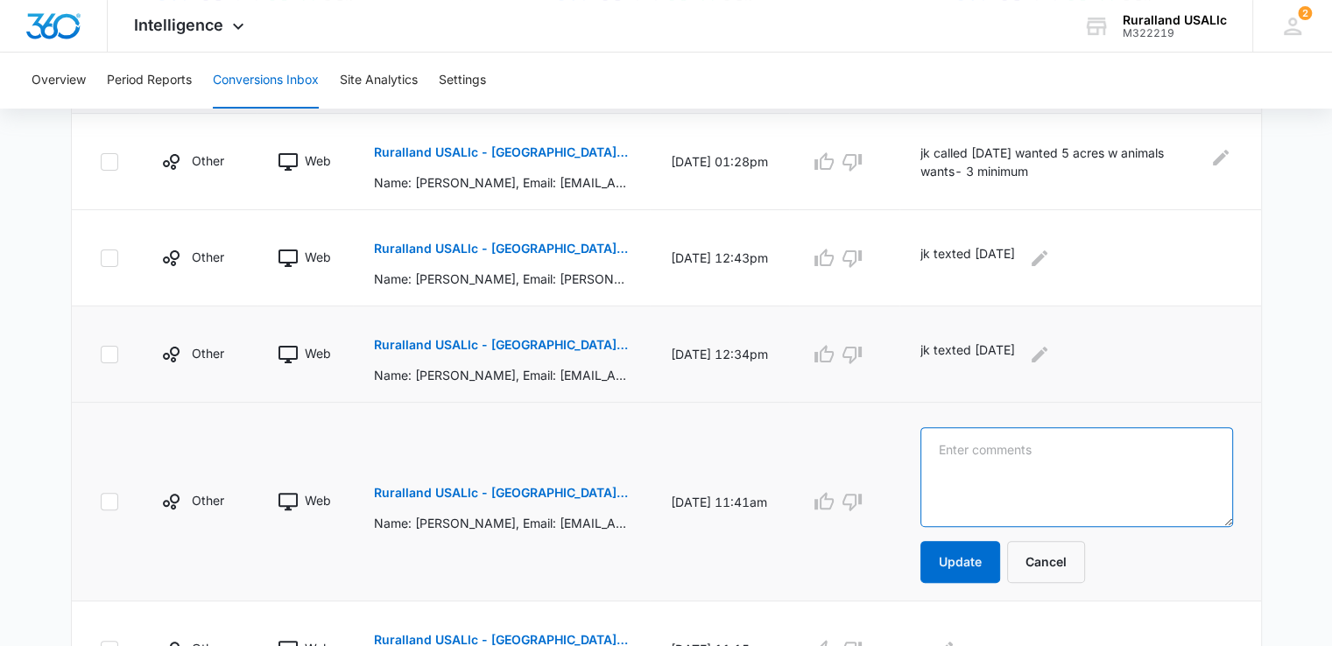
click at [1003, 460] on textarea at bounding box center [1076, 477] width 313 height 100
paste textarea "jk texted 9/9/25"
type textarea "jk texted 9/9/25"
click at [973, 560] on button "Update" at bounding box center [960, 562] width 80 height 42
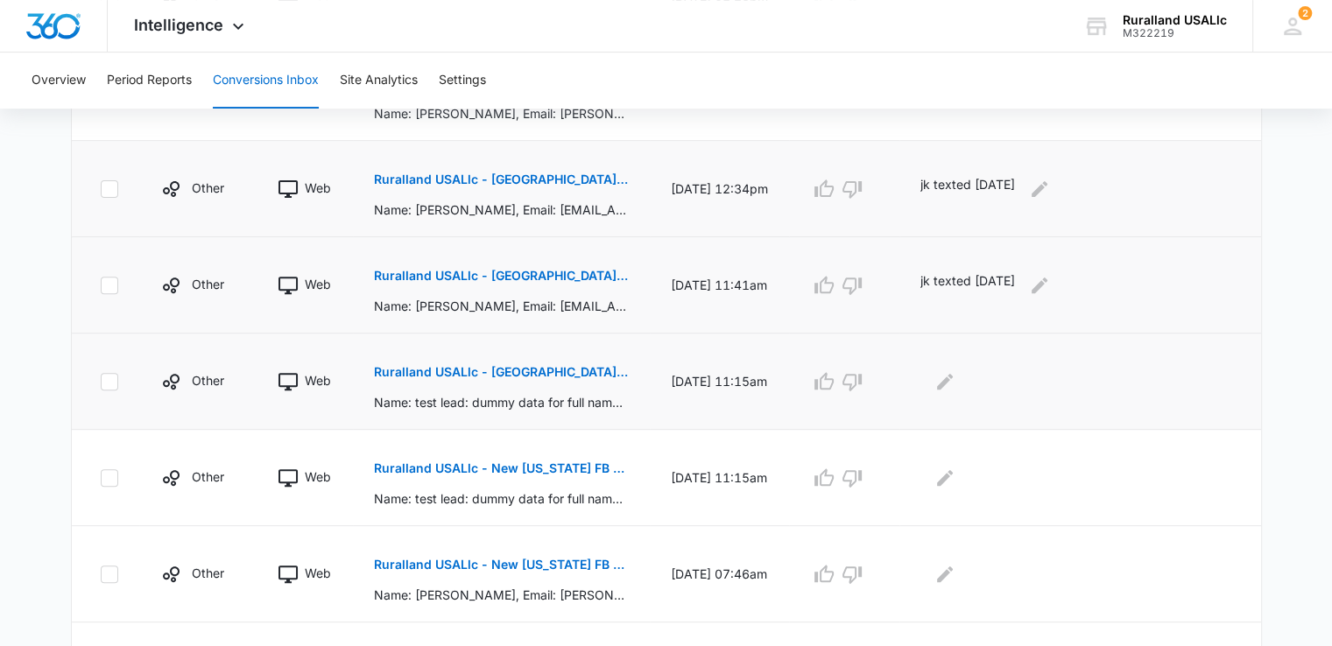
scroll to position [613, 0]
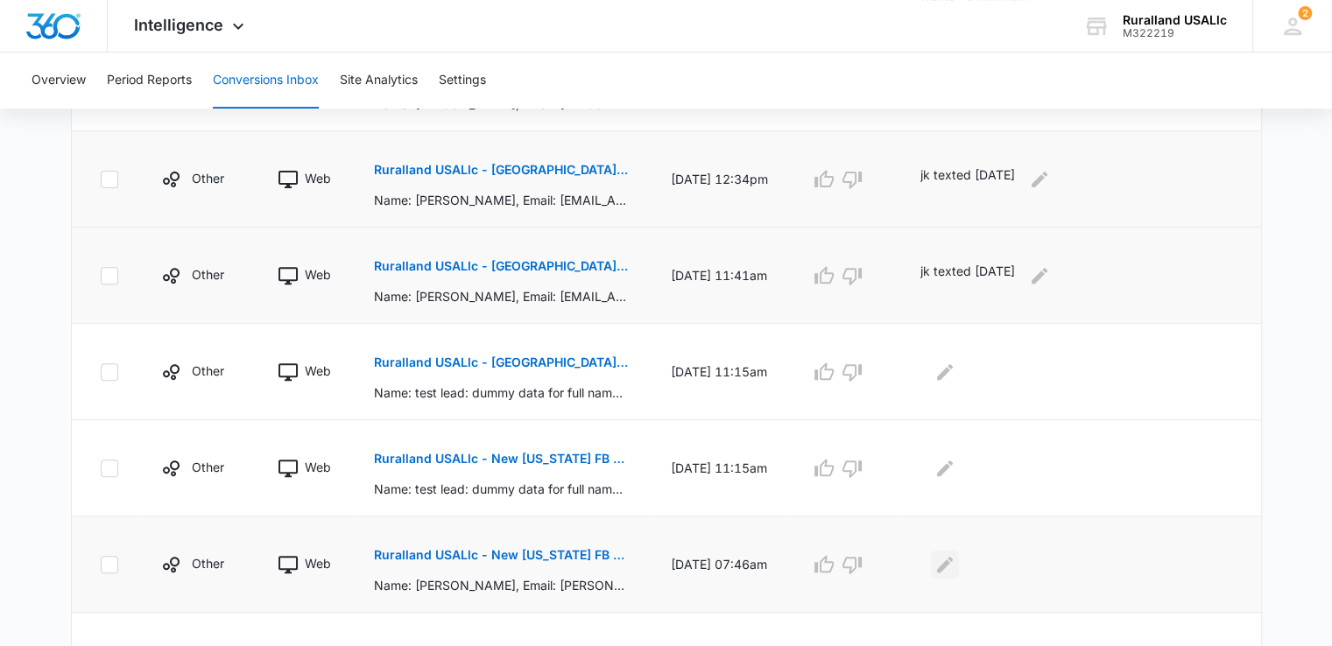
click at [956, 561] on icon "Edit Comments" at bounding box center [944, 564] width 21 height 21
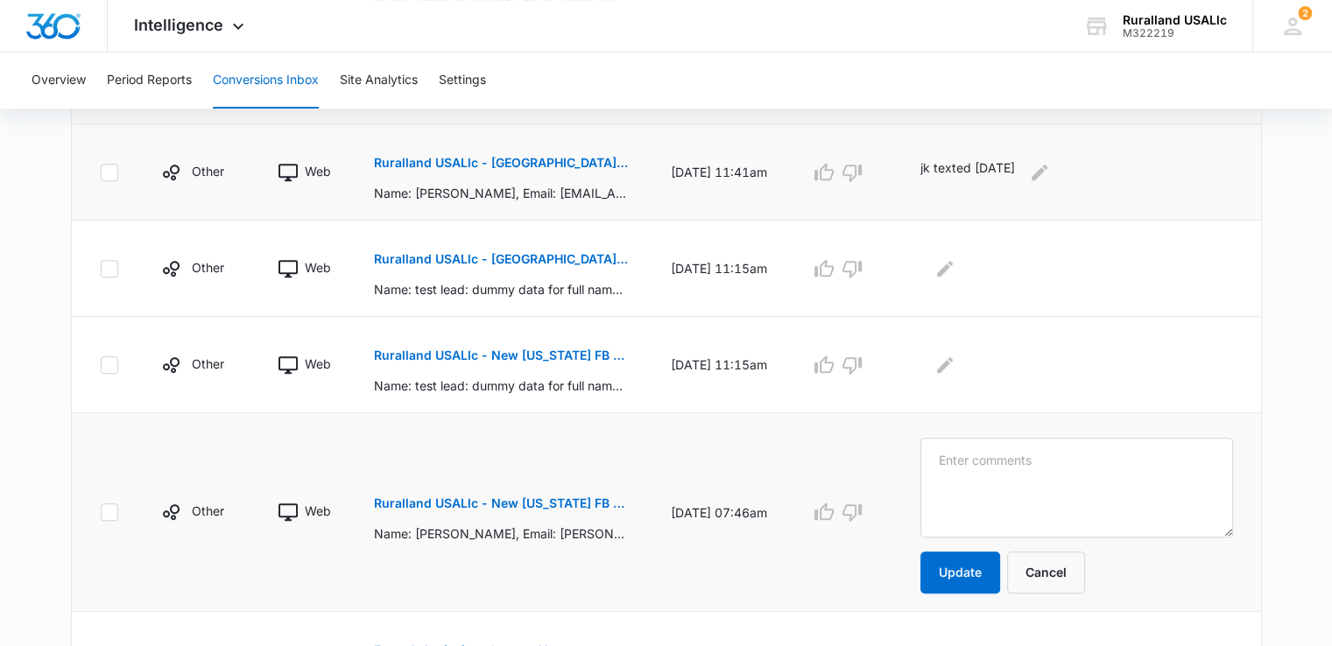
scroll to position [788, 0]
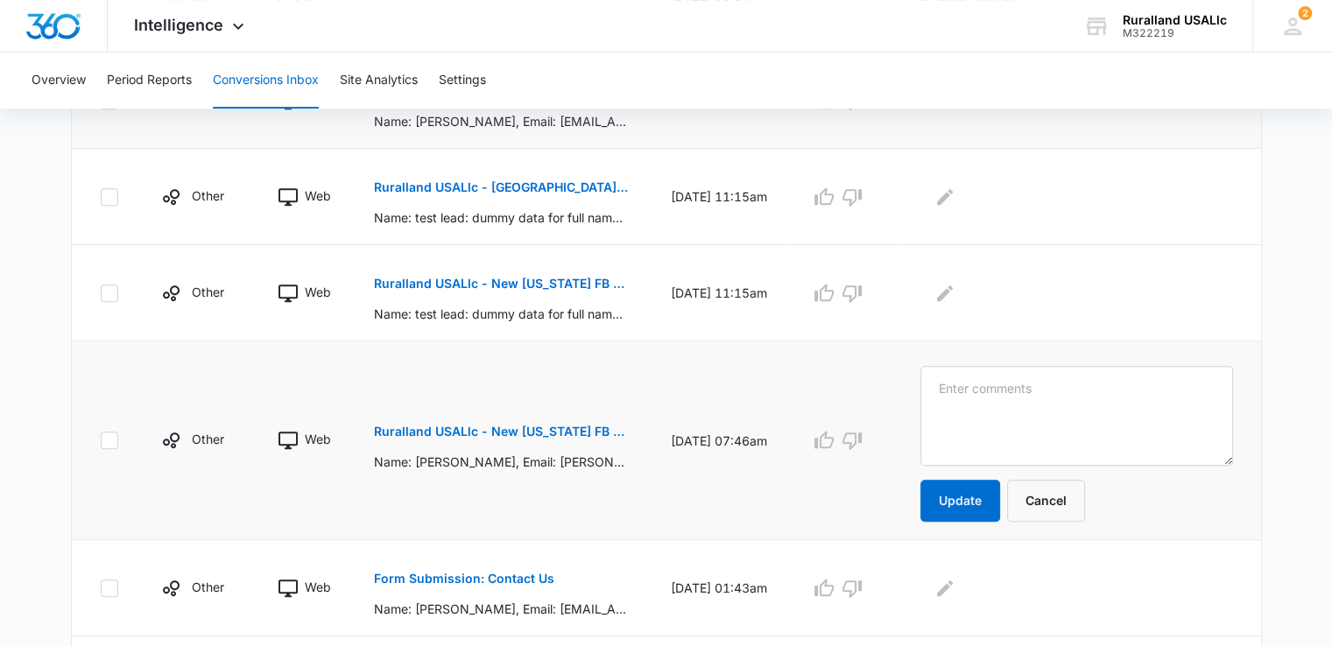
click at [563, 426] on p "Ruralland USALlc - New Florida FB Lead - M360 Notificaion" at bounding box center [501, 432] width 255 height 12
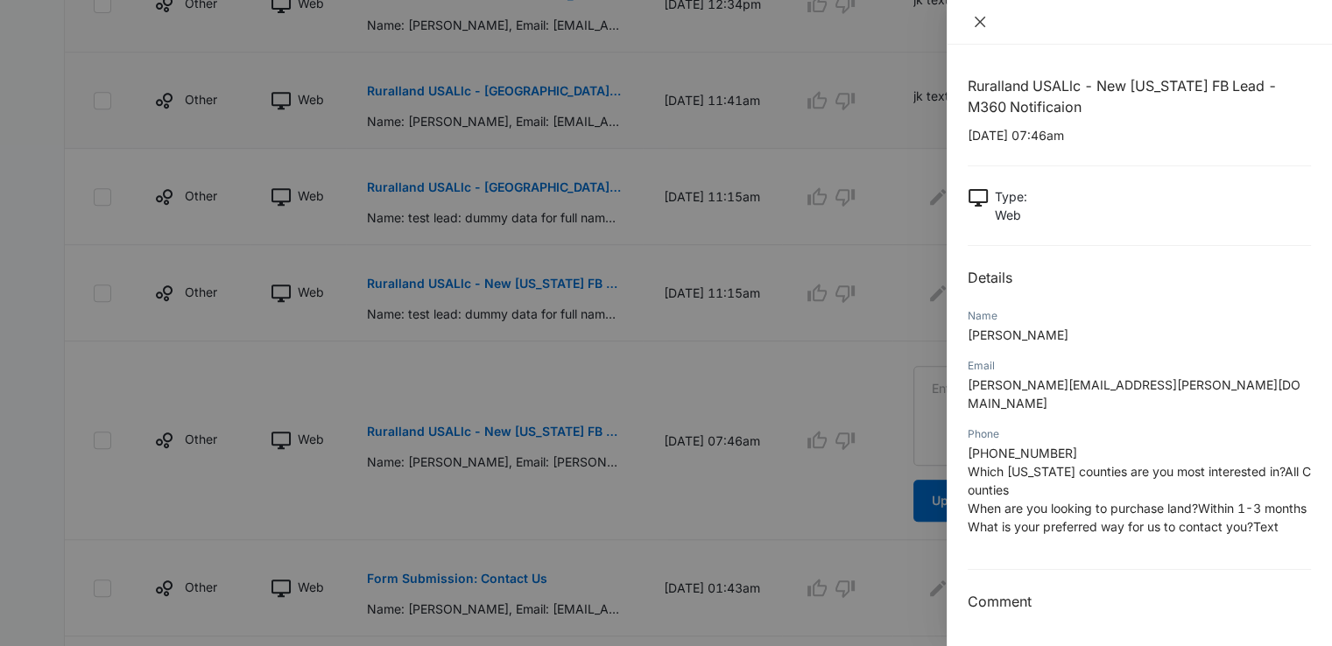
click at [974, 22] on icon "close" at bounding box center [980, 22] width 14 height 14
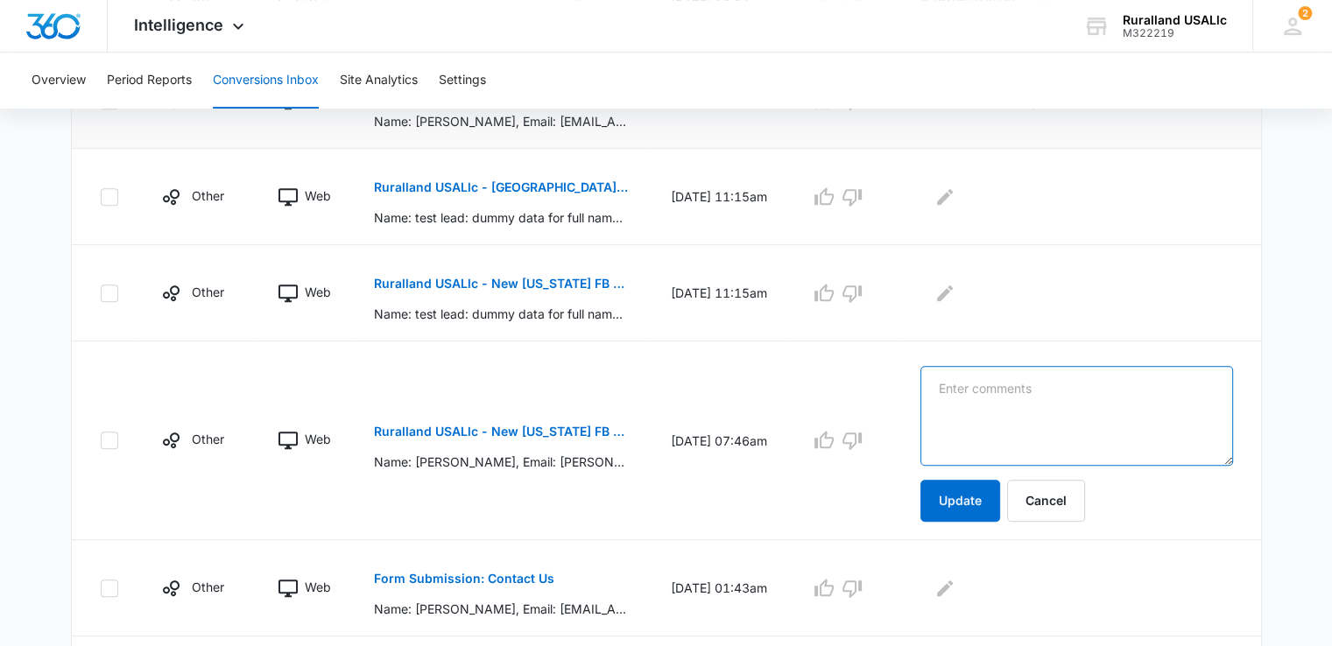
click at [995, 392] on textarea at bounding box center [1076, 416] width 313 height 100
paste textarea "jk texted 9/9/25"
type textarea "jk texted 9/9/25"
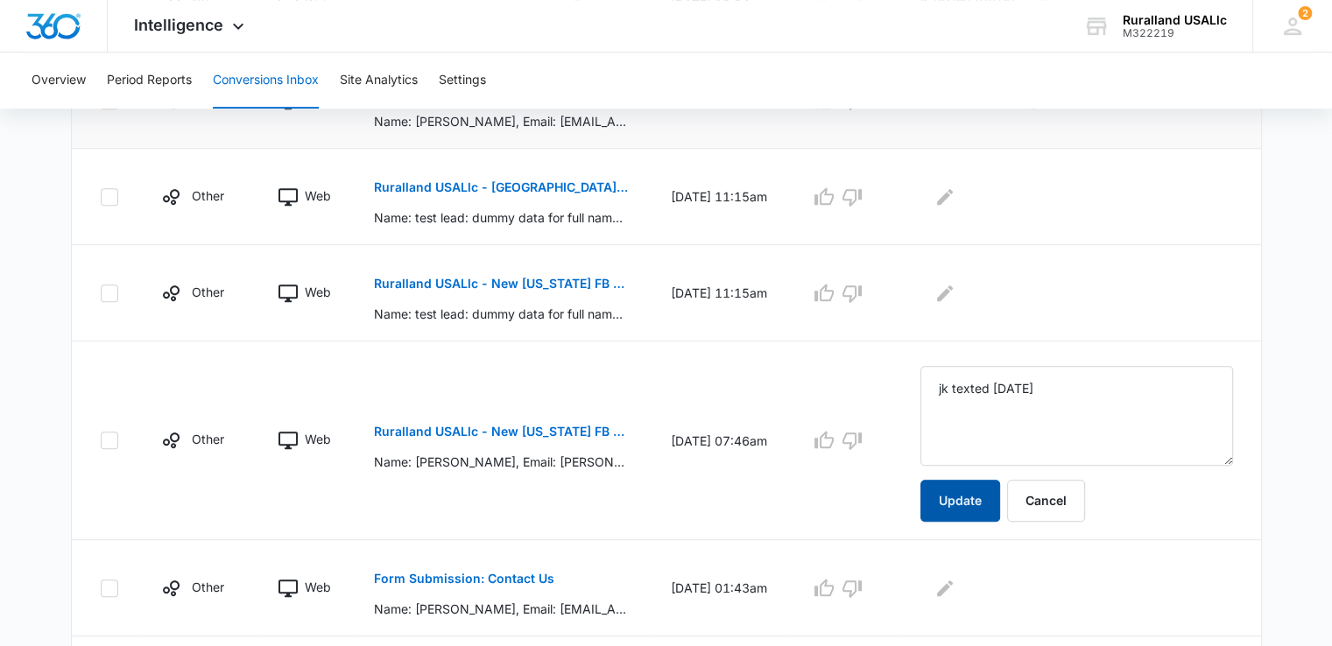
click at [977, 496] on button "Update" at bounding box center [960, 501] width 80 height 42
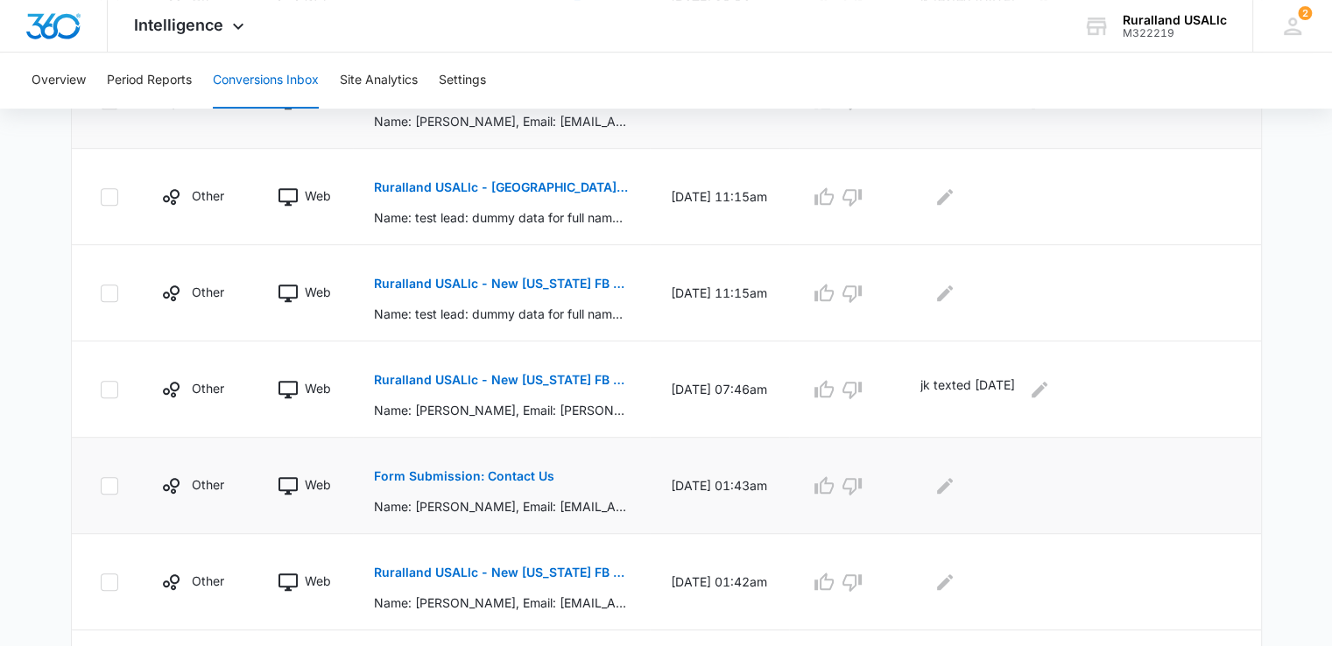
click at [525, 477] on p "Form Submission: Contact Us" at bounding box center [464, 476] width 180 height 12
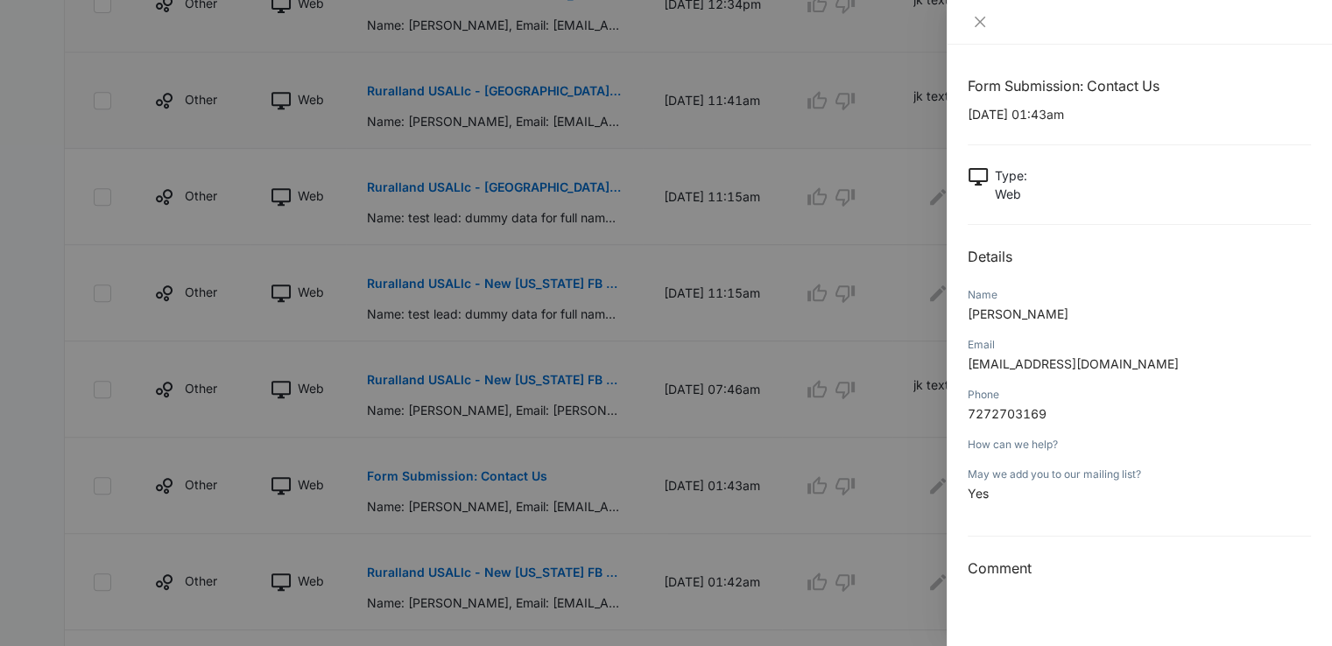
click at [793, 478] on div at bounding box center [666, 323] width 1332 height 646
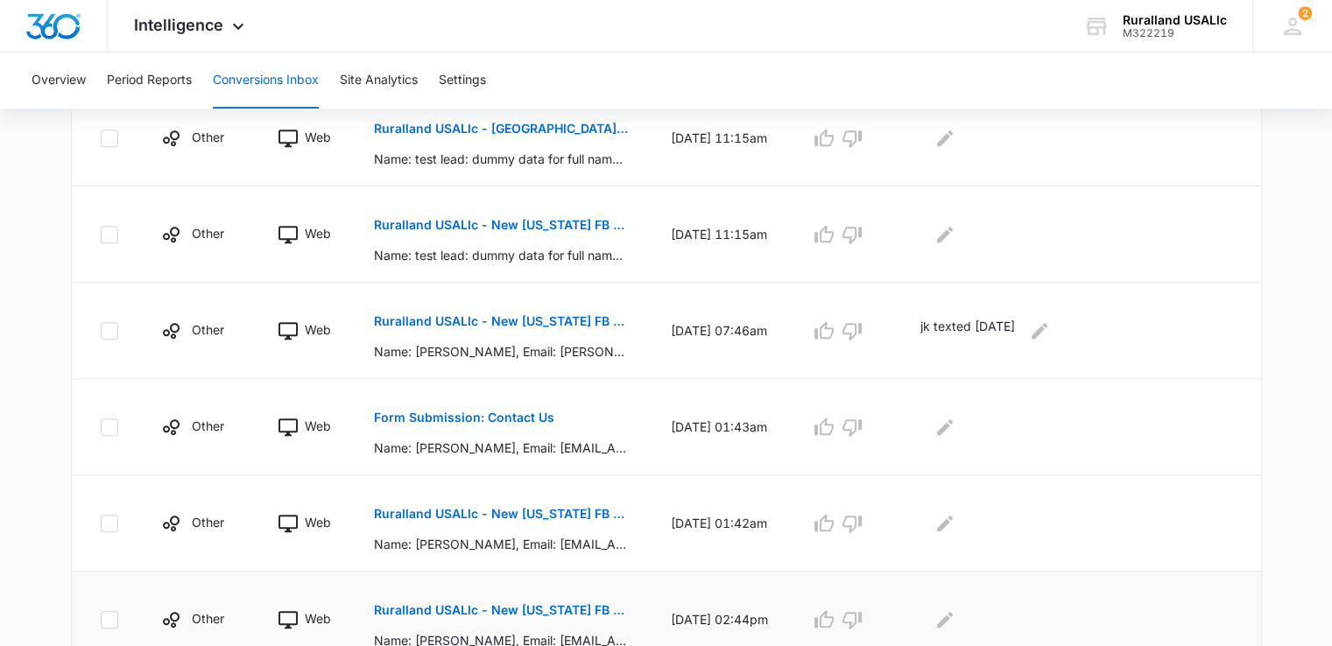
scroll to position [876, 0]
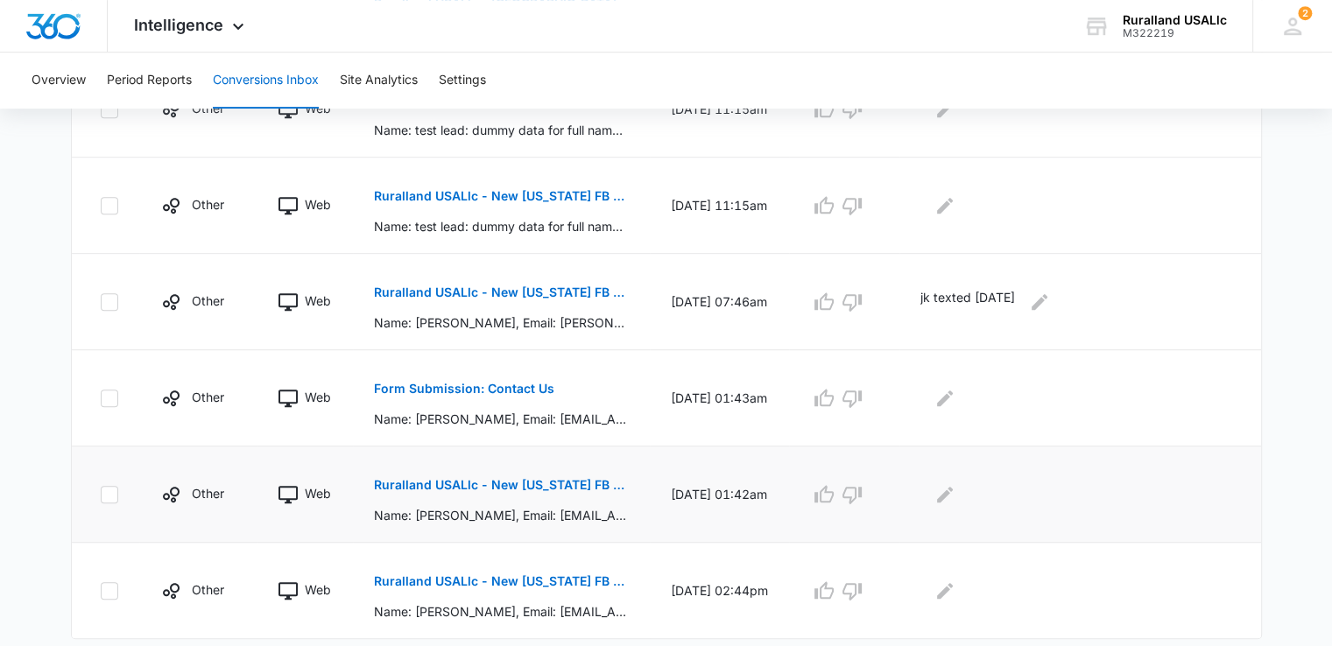
click at [567, 479] on p "Ruralland USALlc - New Florida FB Lead - M360 Notificaion" at bounding box center [501, 485] width 255 height 12
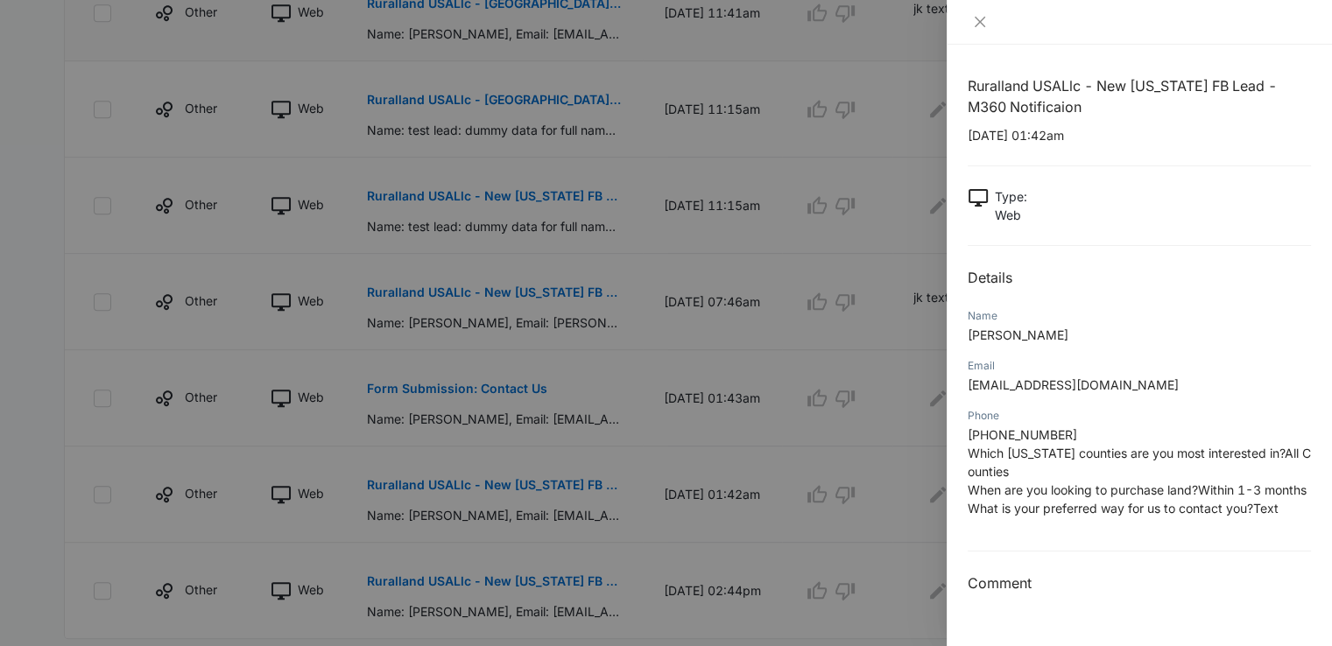
click at [25, 478] on div at bounding box center [666, 323] width 1332 height 646
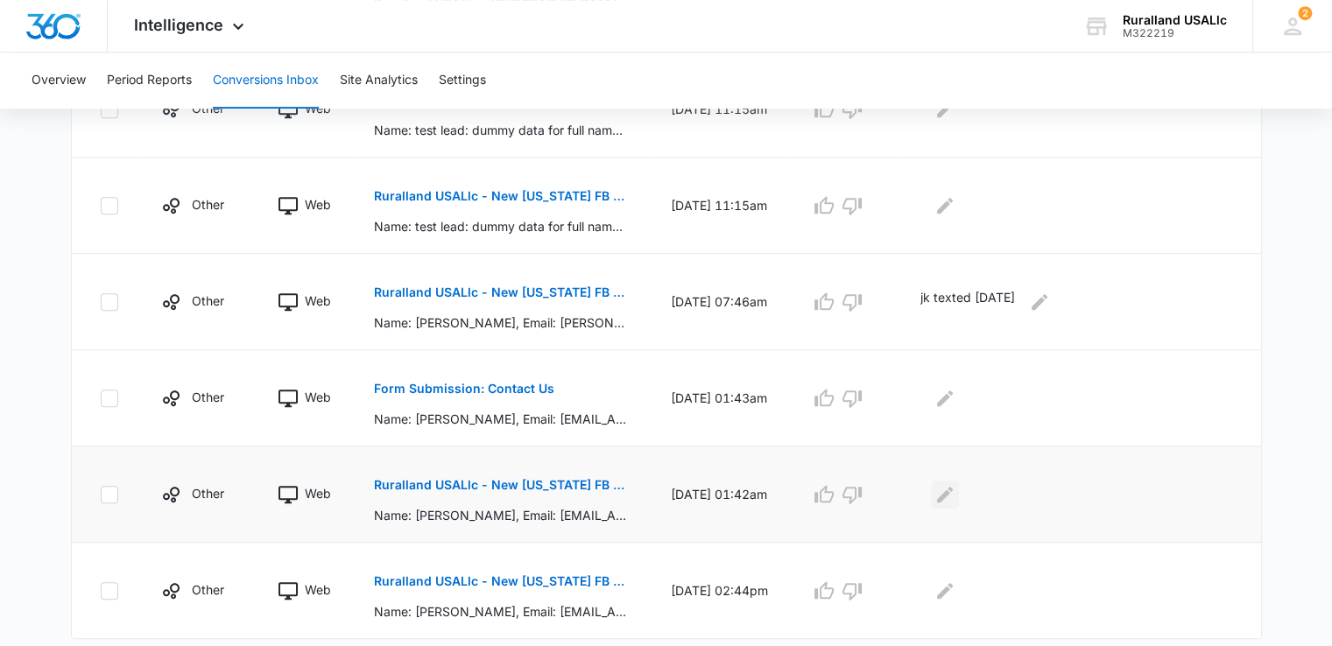
click at [956, 491] on icon "Edit Comments" at bounding box center [944, 494] width 21 height 21
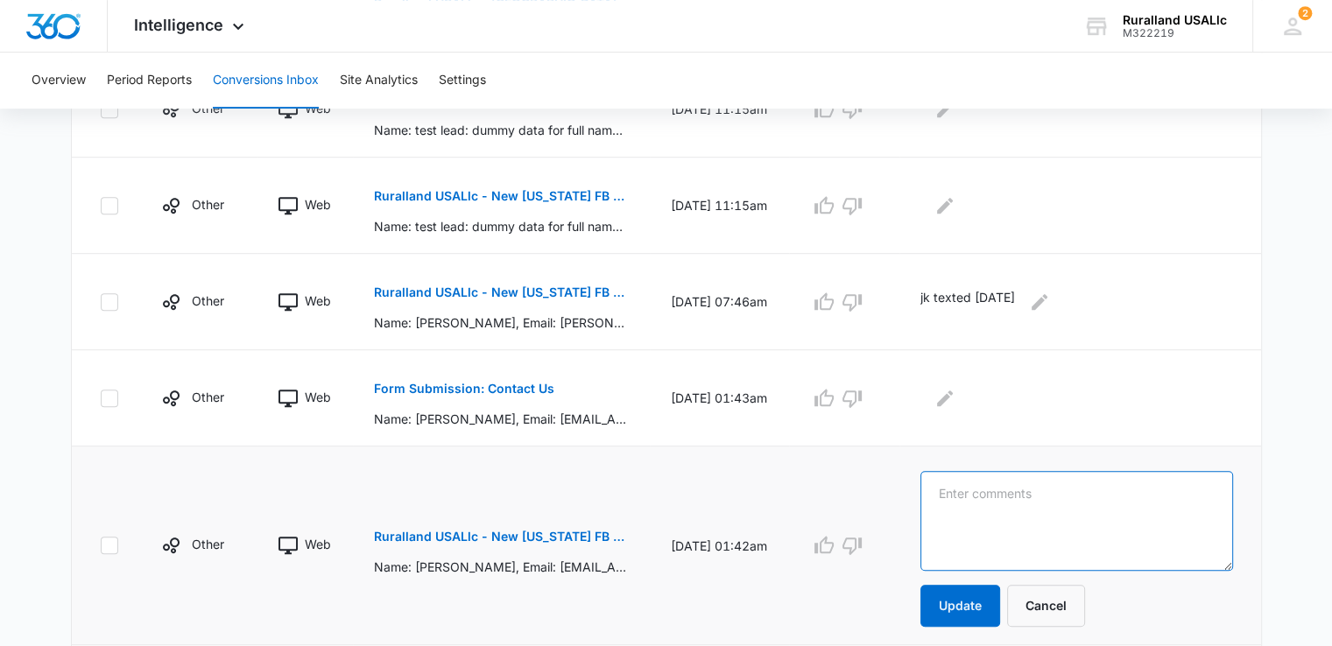
click at [977, 495] on textarea at bounding box center [1076, 521] width 313 height 100
paste textarea "jk texted 9/9/25"
type textarea "jk texted 9/9/25"
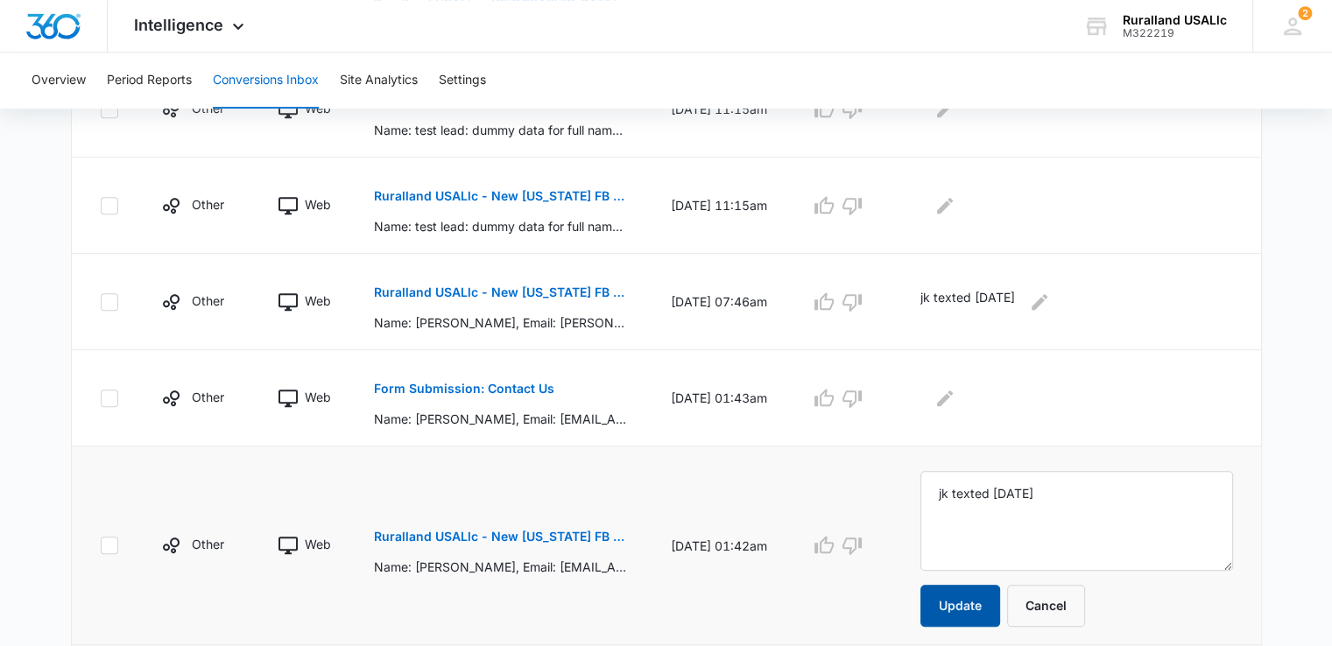
click at [984, 603] on button "Update" at bounding box center [960, 606] width 80 height 42
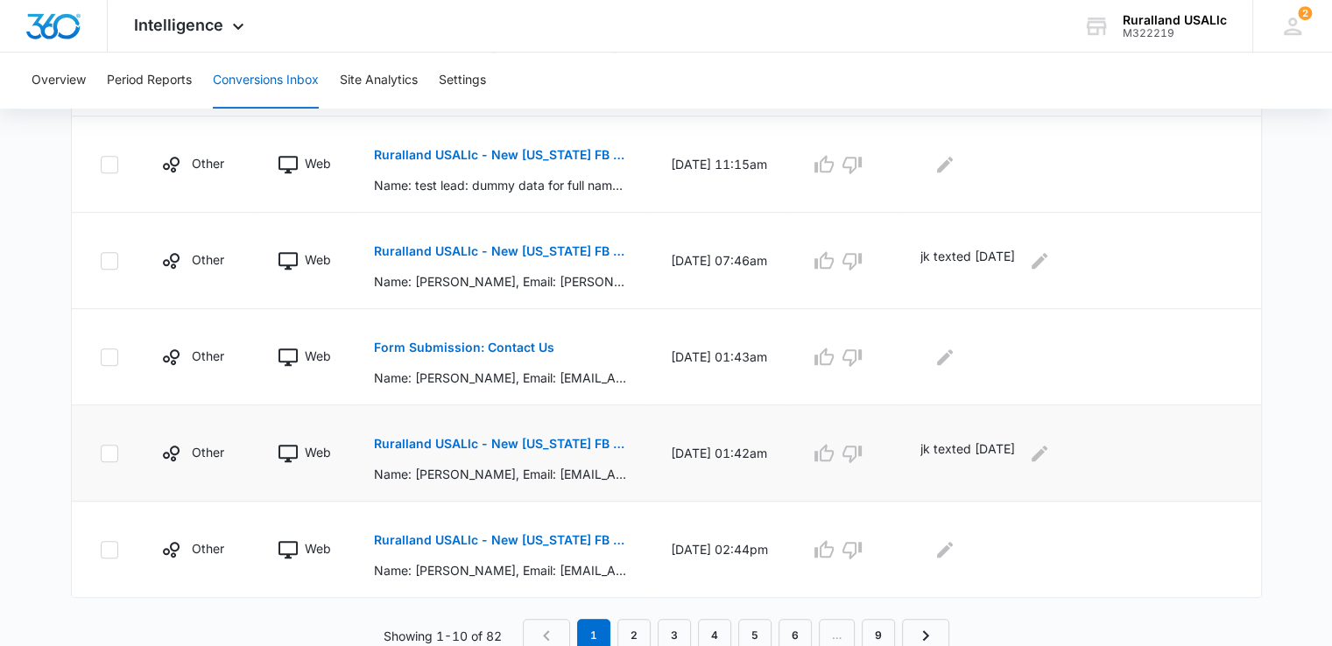
scroll to position [921, 0]
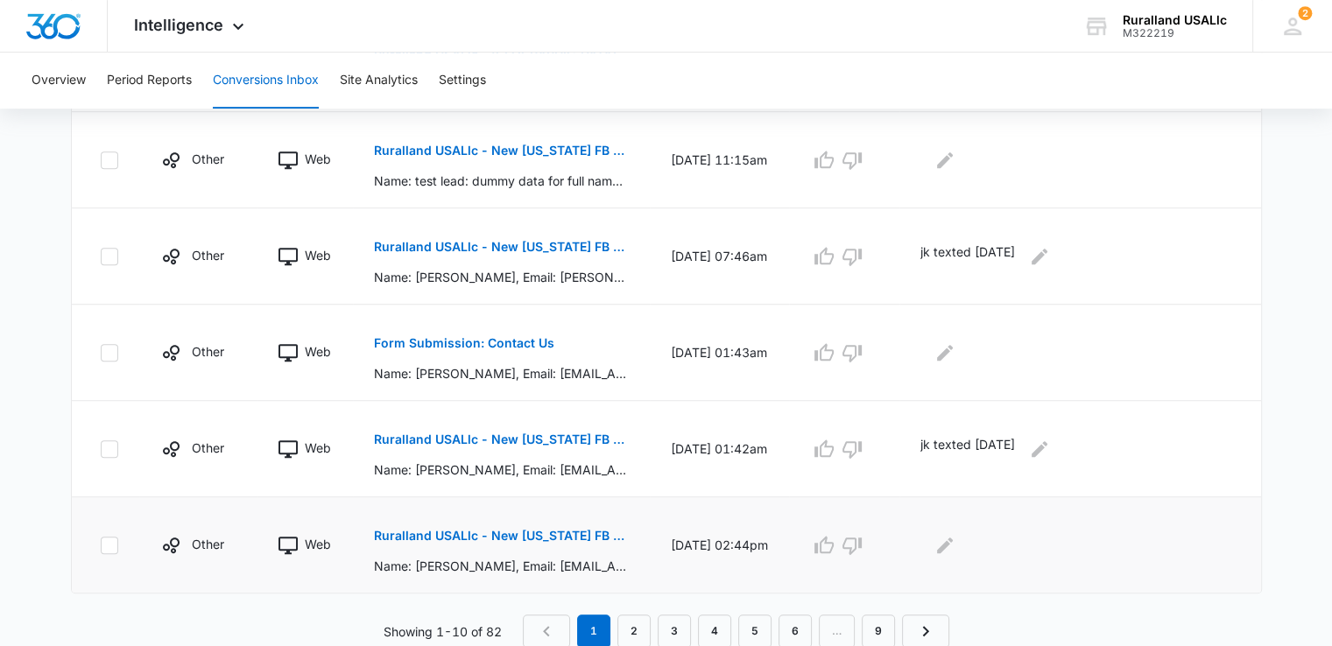
click at [529, 532] on p "Ruralland USALlc - New Florida FB Lead - M360 Notificaion" at bounding box center [501, 536] width 255 height 12
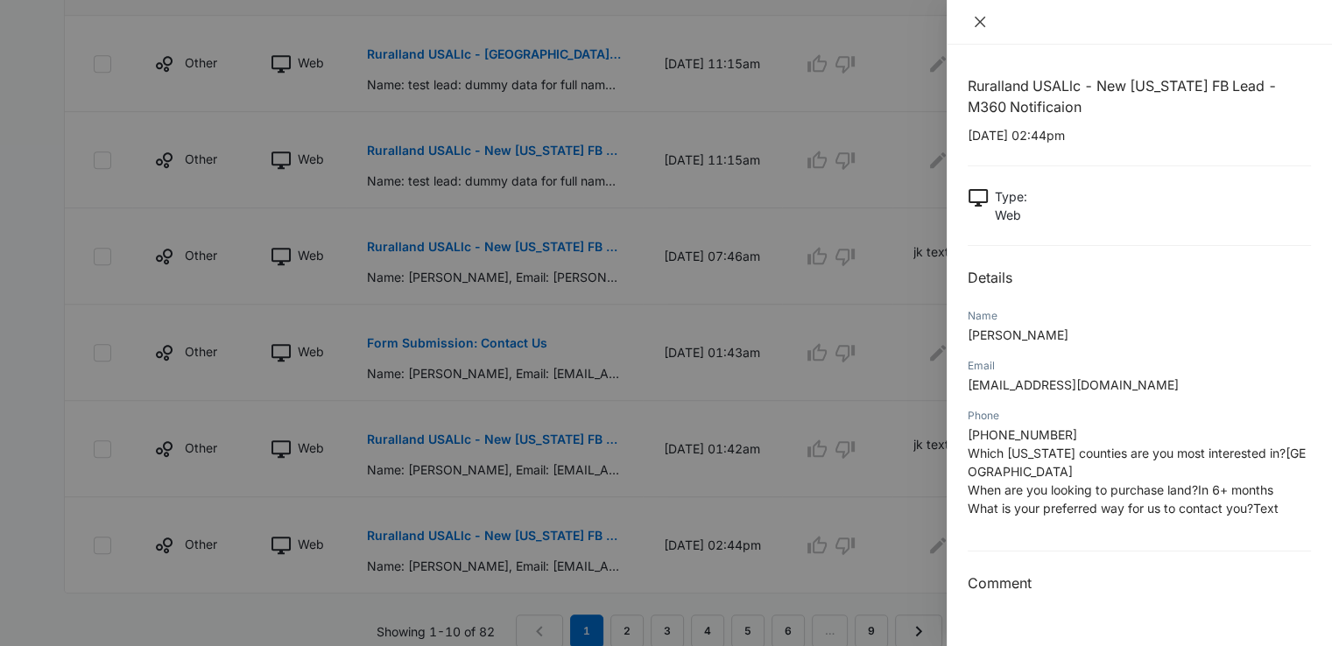
click at [984, 18] on icon "close" at bounding box center [980, 22] width 14 height 14
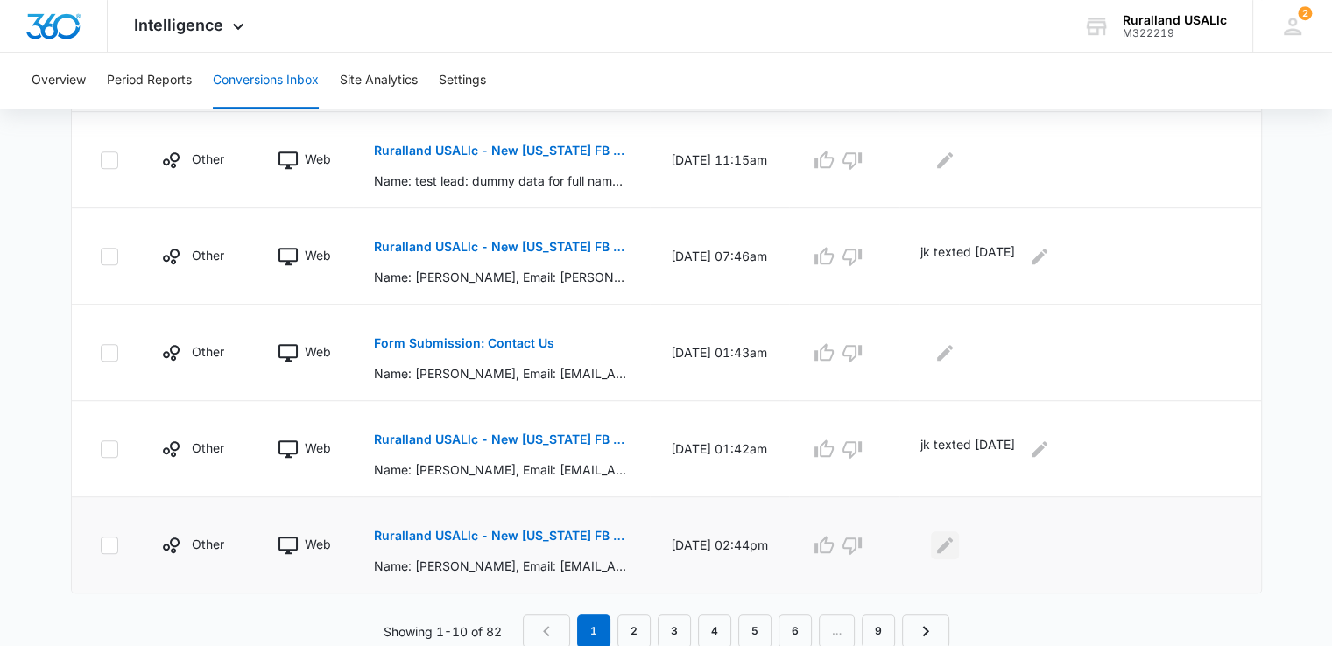
click at [953, 540] on icon "Edit Comments" at bounding box center [945, 545] width 16 height 16
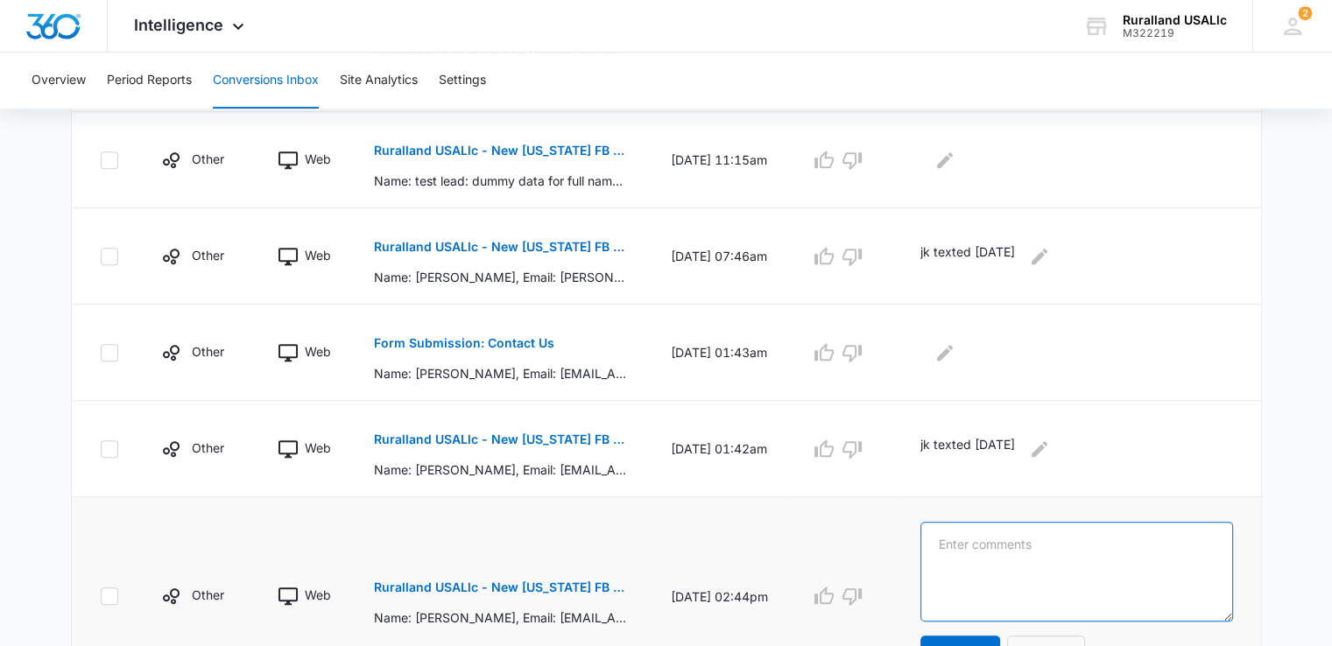
click at [970, 539] on textarea at bounding box center [1076, 572] width 313 height 100
paste textarea "jk texted 9/9/25"
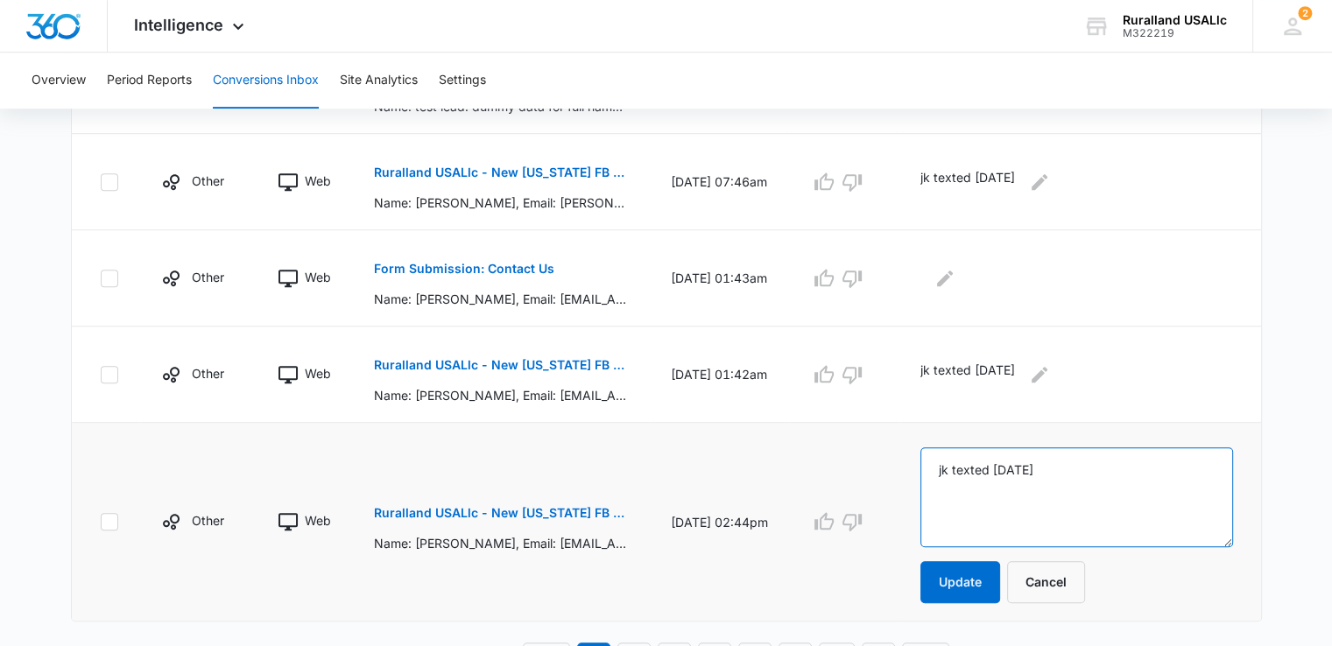
scroll to position [1023, 0]
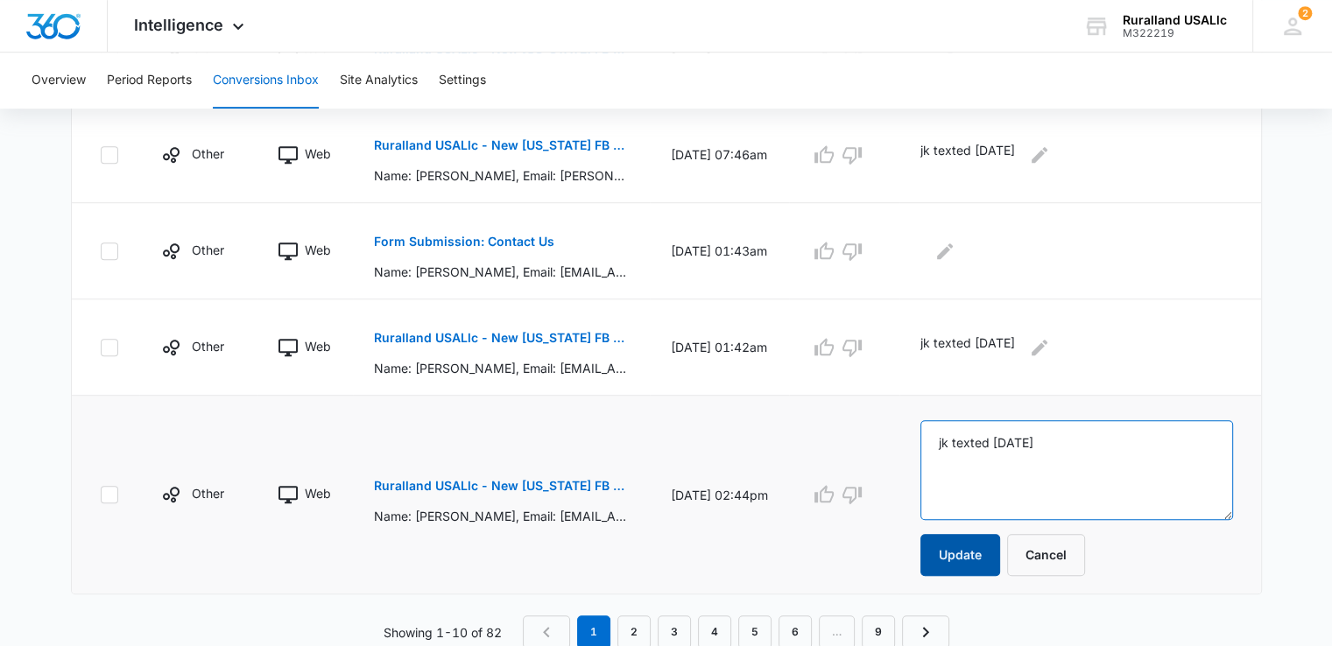
type textarea "jk texted 9/9/25"
click at [984, 548] on button "Update" at bounding box center [960, 555] width 80 height 42
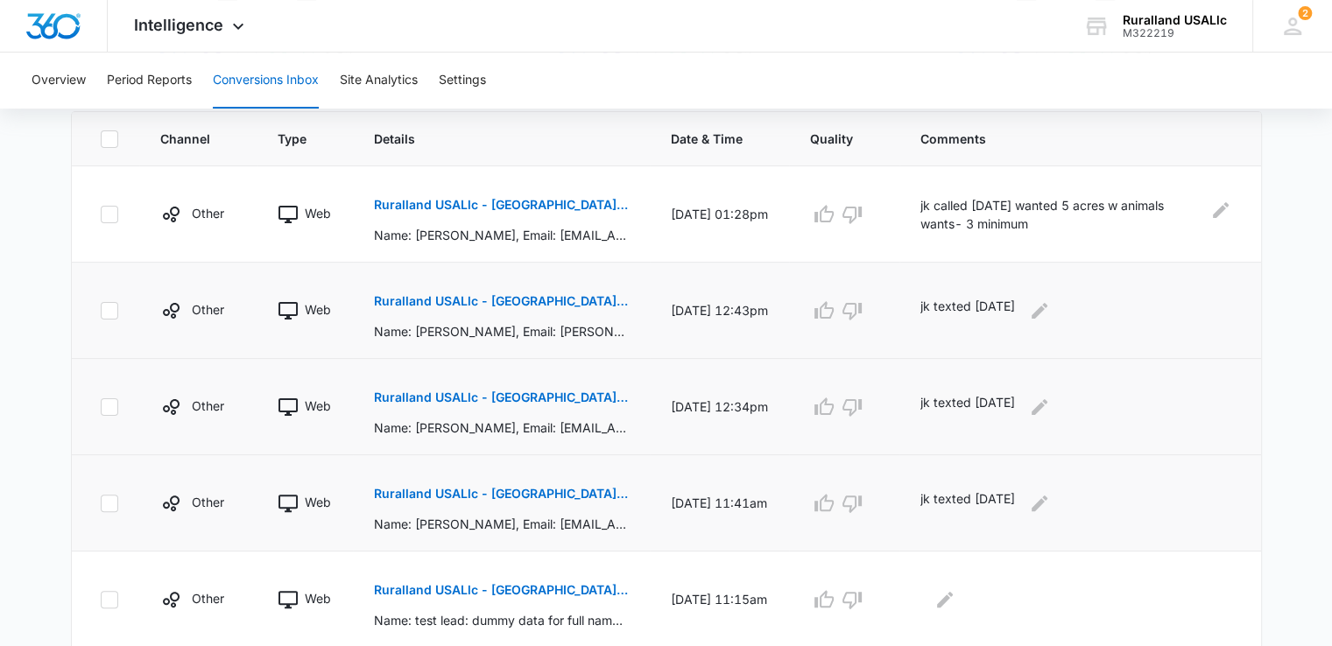
scroll to position [483, 0]
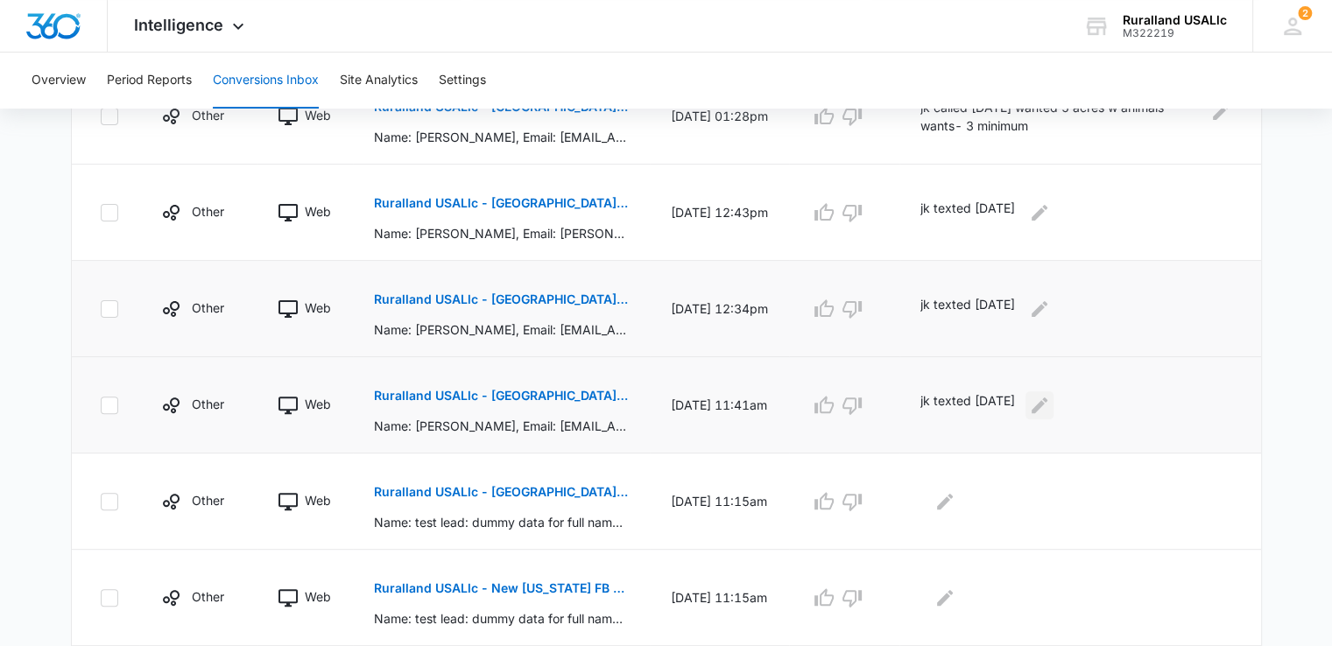
click at [1047, 403] on icon "Edit Comments" at bounding box center [1040, 405] width 16 height 16
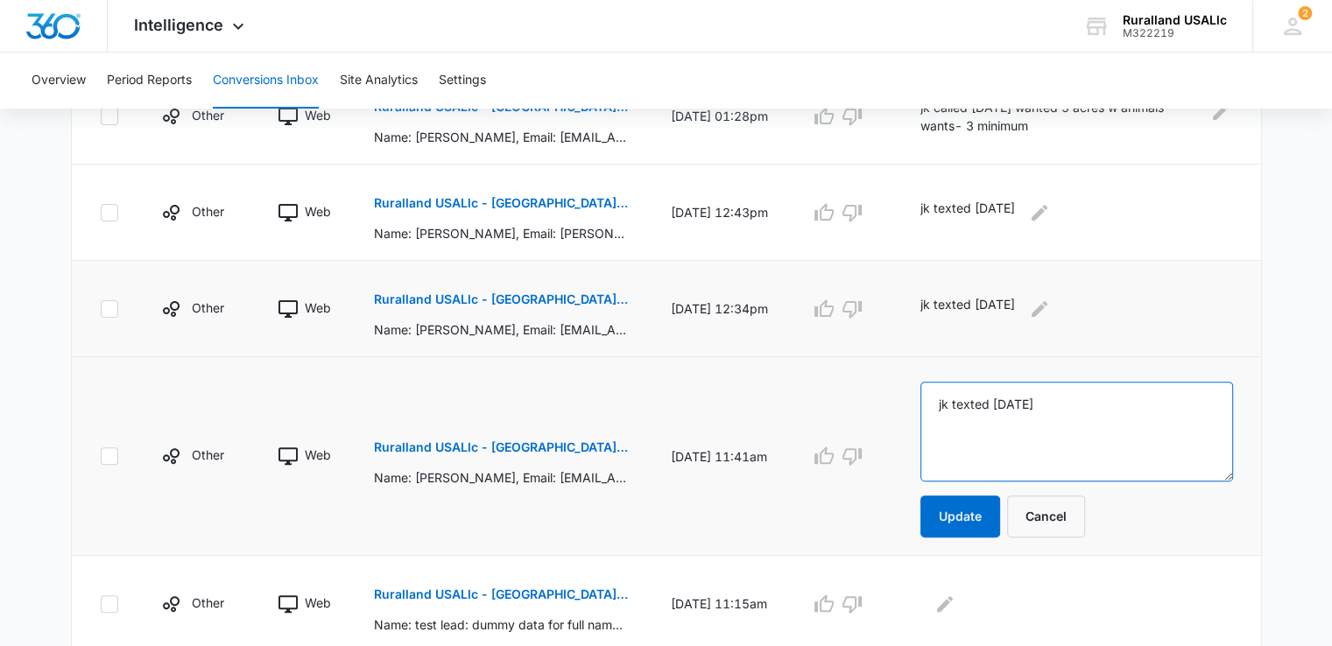
click at [1061, 399] on textarea "jk texted 9/9/25" at bounding box center [1076, 432] width 313 height 100
type textarea "jk texted 9/9/25 wanted land in Texarkana"
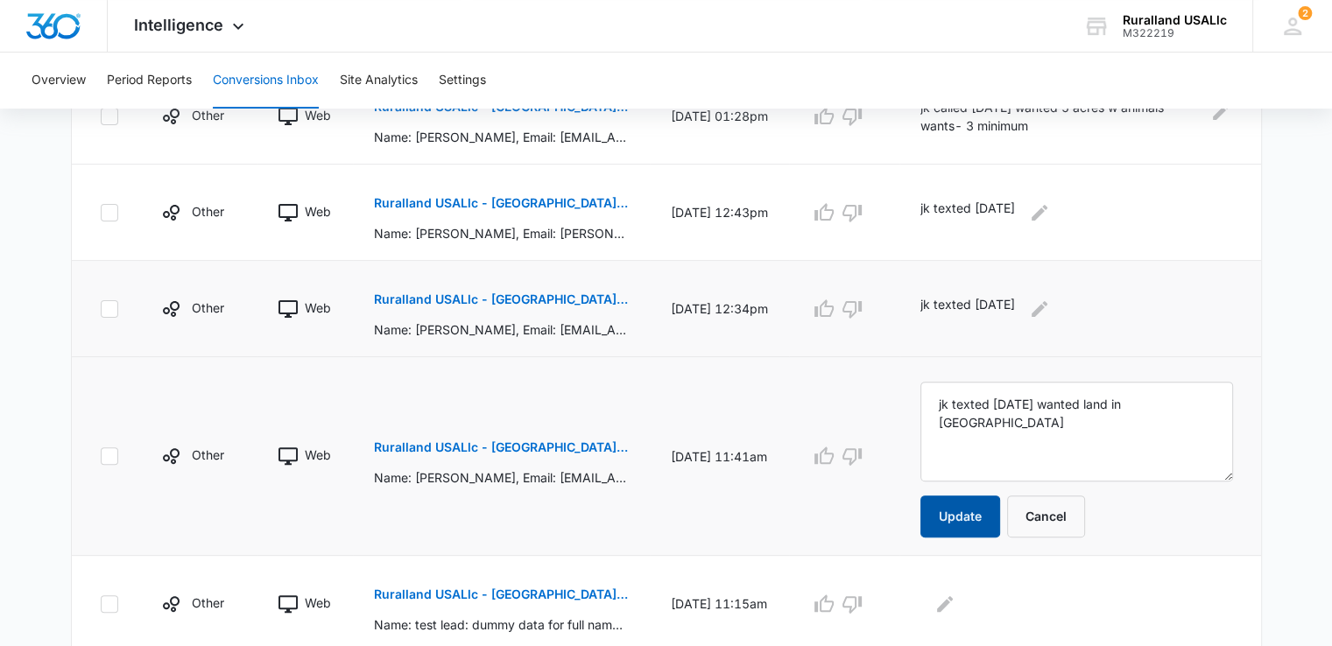
click at [975, 505] on button "Update" at bounding box center [960, 517] width 80 height 42
